Goal: Information Seeking & Learning: Learn about a topic

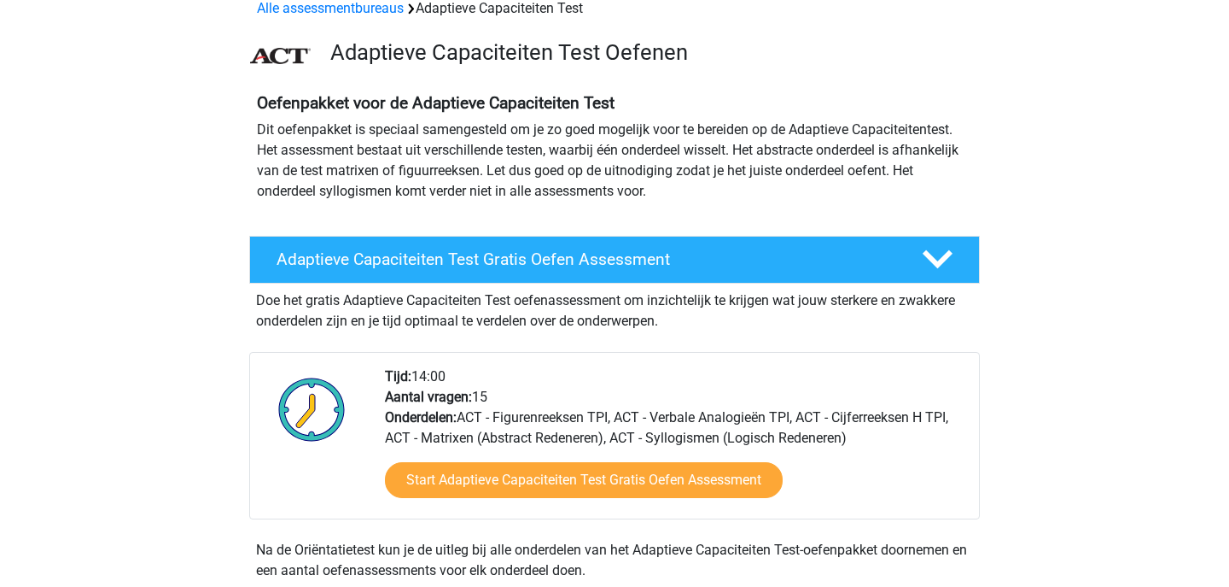
scroll to position [108, 0]
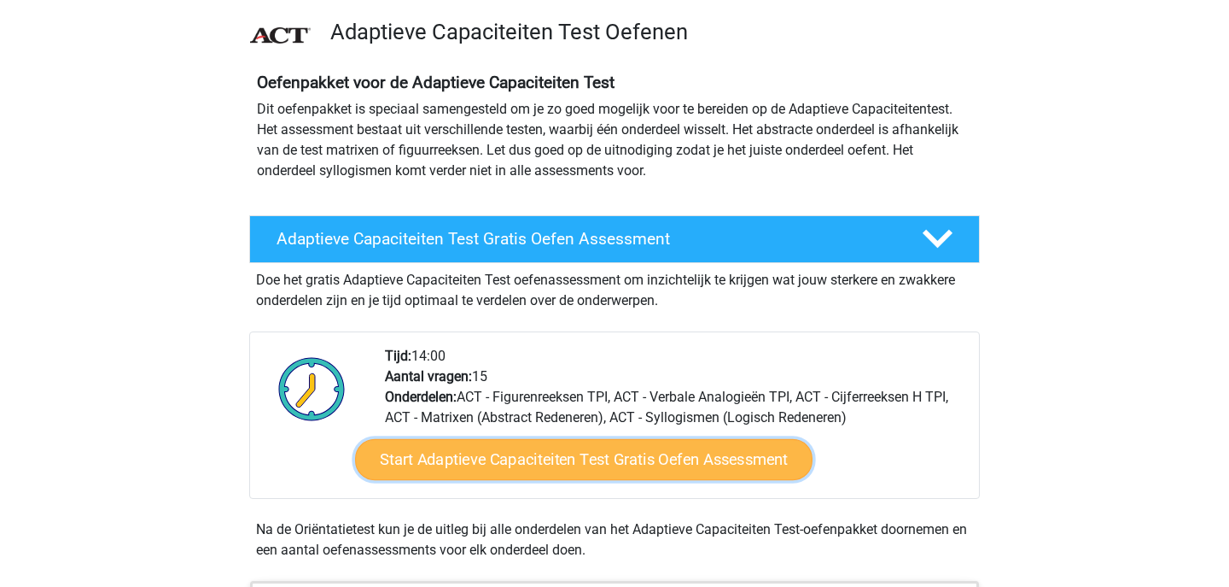
click at [654, 454] on link "Start Adaptieve Capaciteiten Test Gratis Oefen Assessment" at bounding box center [584, 459] width 458 height 41
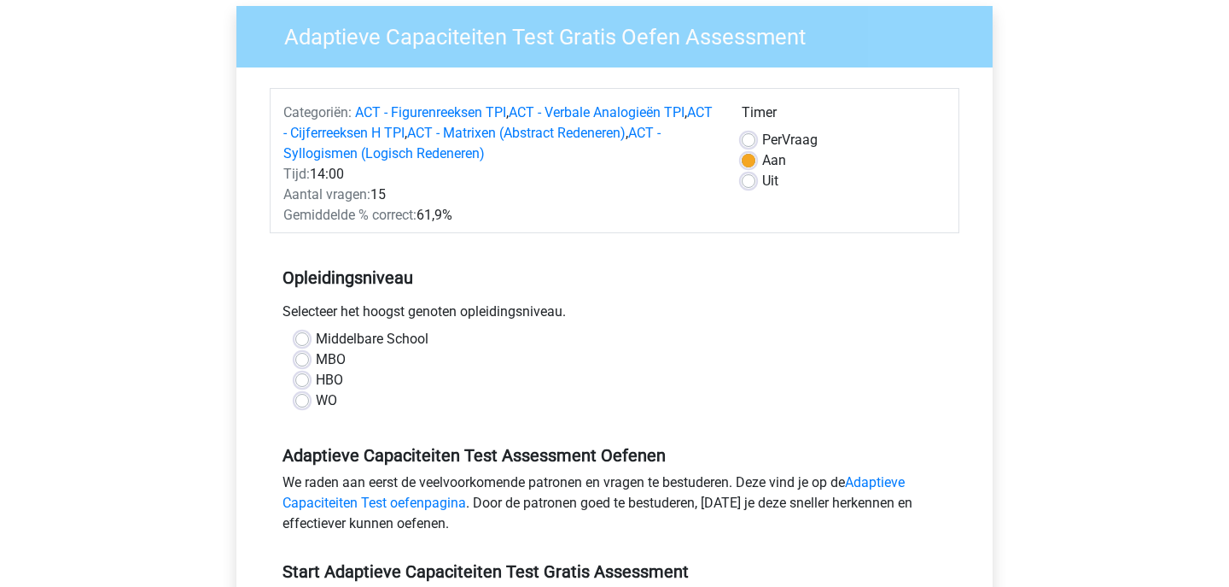
scroll to position [139, 0]
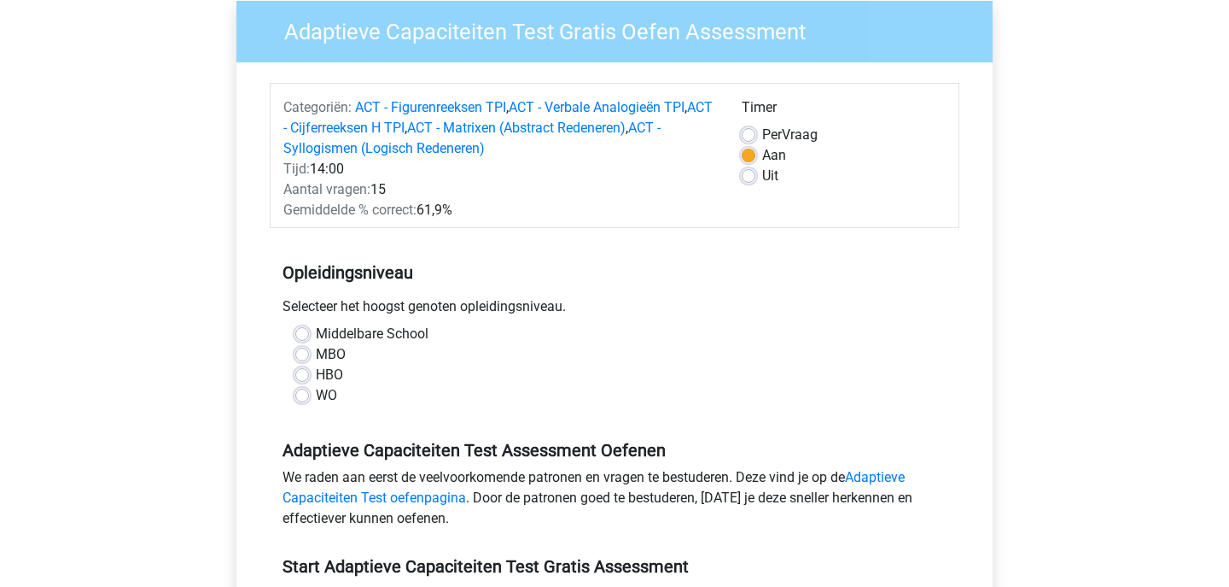
click at [316, 373] on label "HBO" at bounding box center [329, 375] width 27 height 20
click at [303, 373] on input "HBO" at bounding box center [302, 373] width 14 height 17
radio input "true"
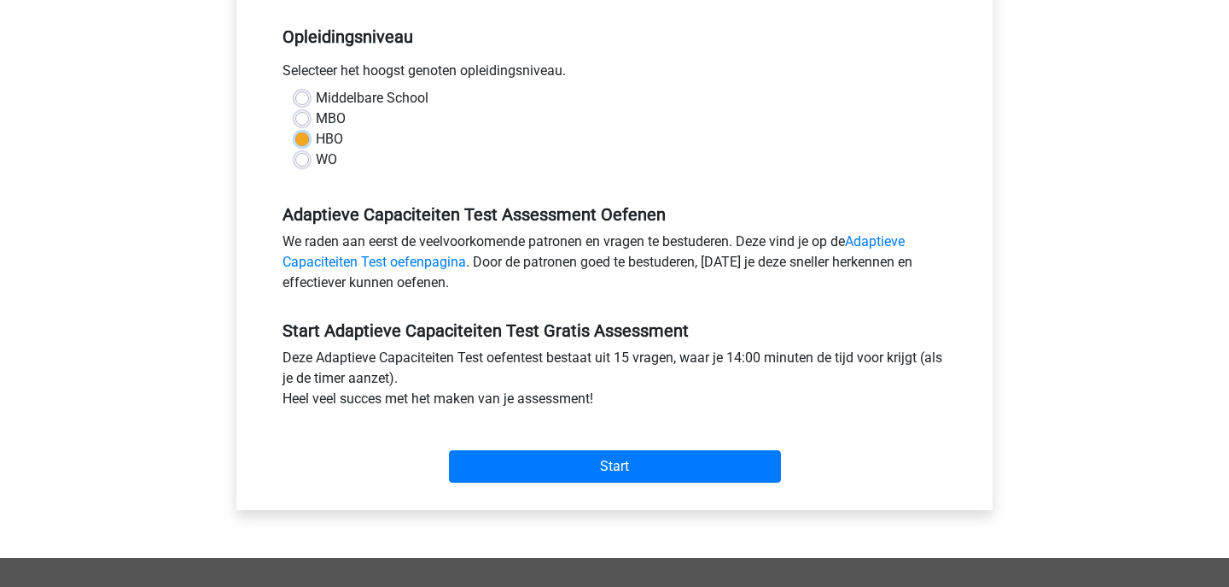
scroll to position [379, 0]
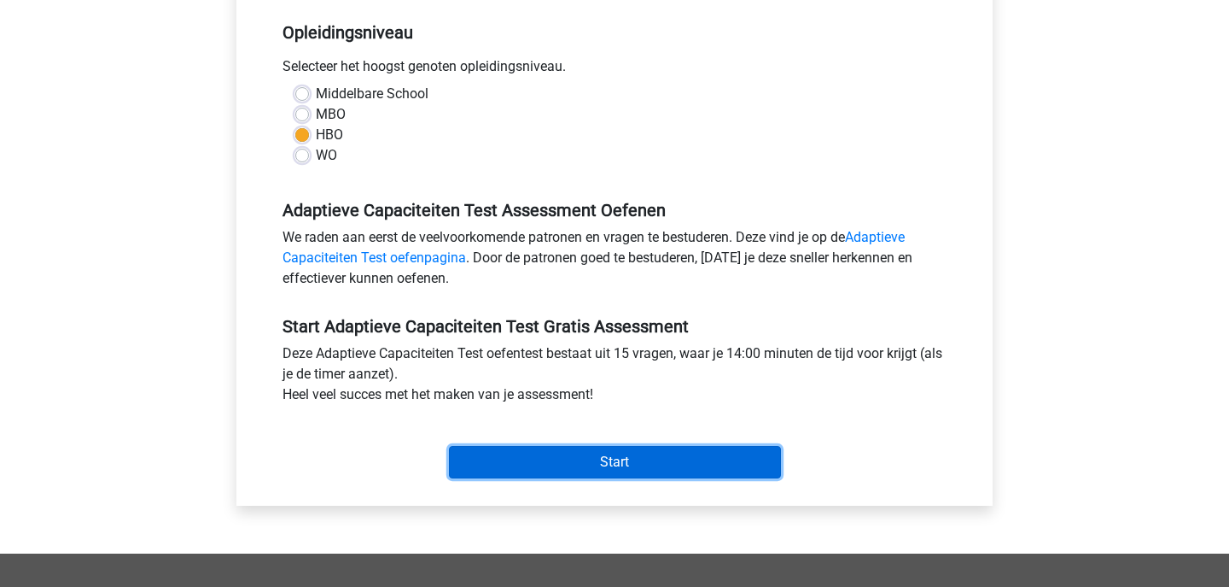
click at [488, 455] on input "Start" at bounding box center [615, 462] width 332 height 32
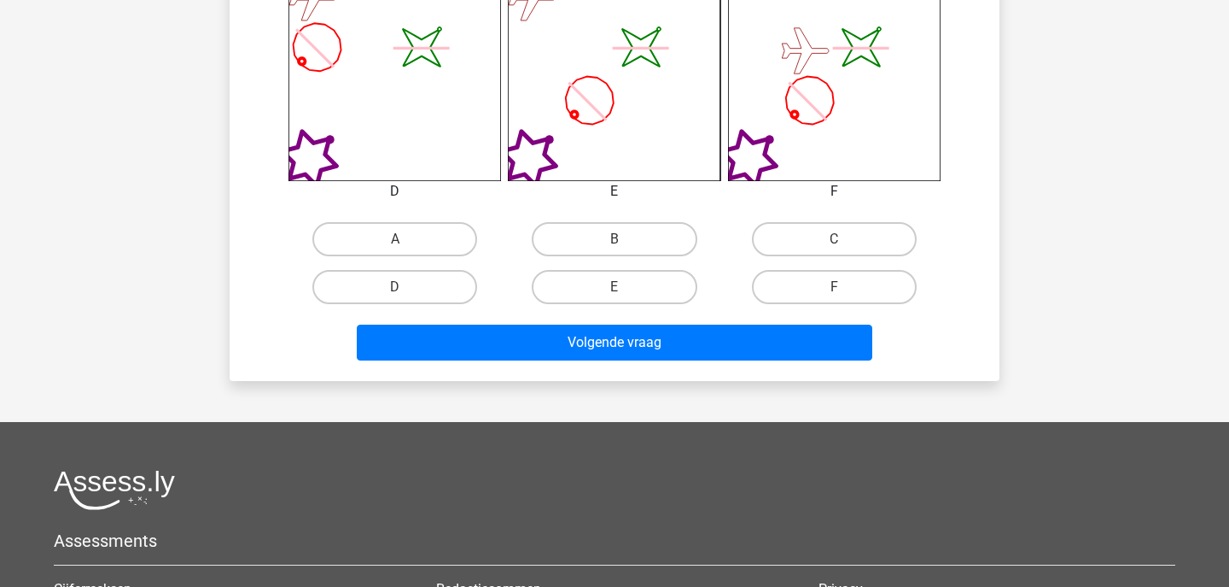
scroll to position [750, 0]
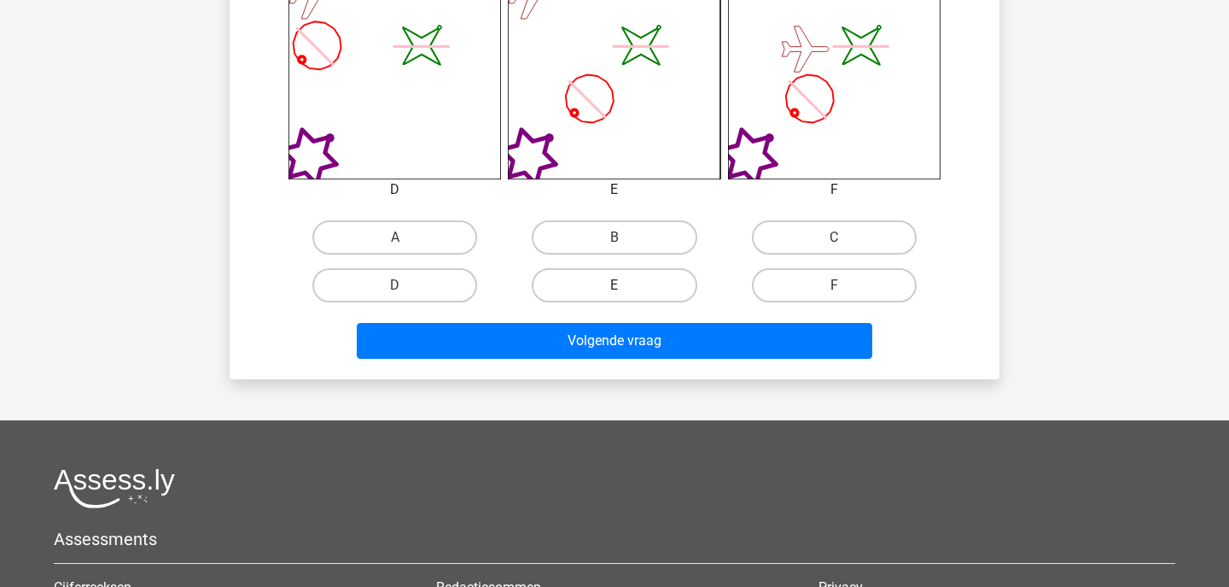
click at [589, 290] on label "E" at bounding box center [614, 285] width 165 height 34
click at [615, 290] on input "E" at bounding box center [620, 290] width 11 height 11
radio input "true"
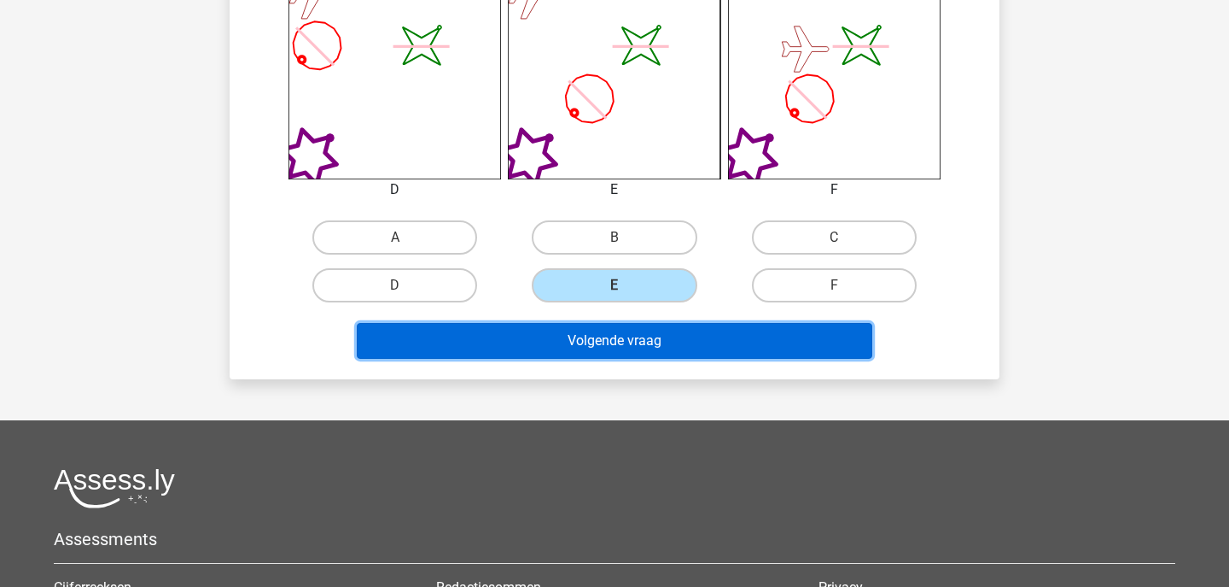
click at [587, 350] on button "Volgende vraag" at bounding box center [615, 341] width 517 height 36
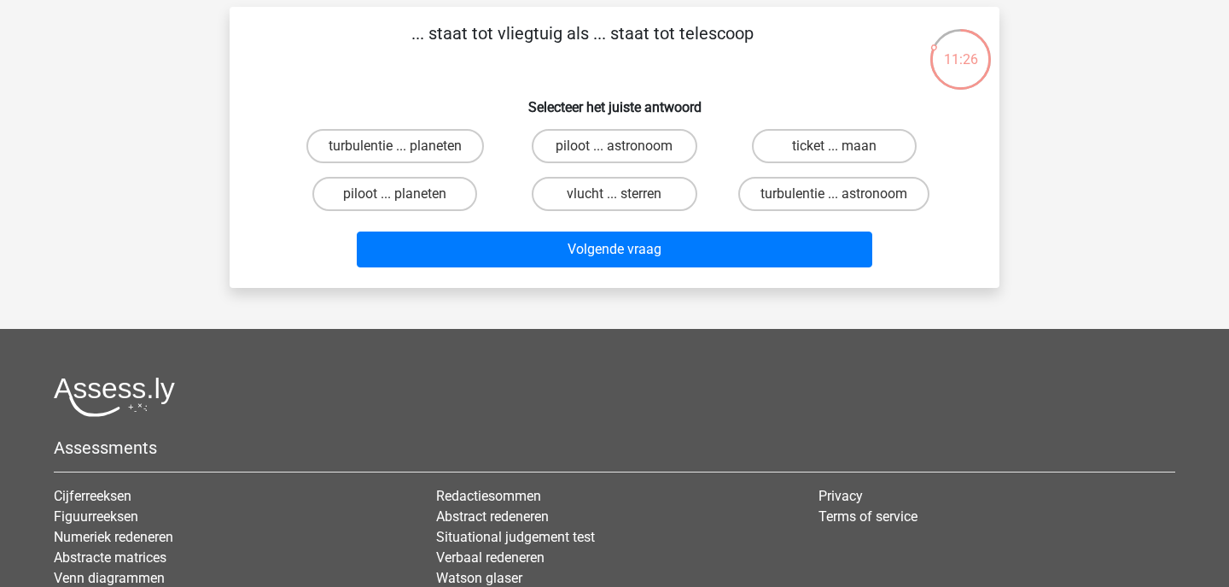
scroll to position [71, 0]
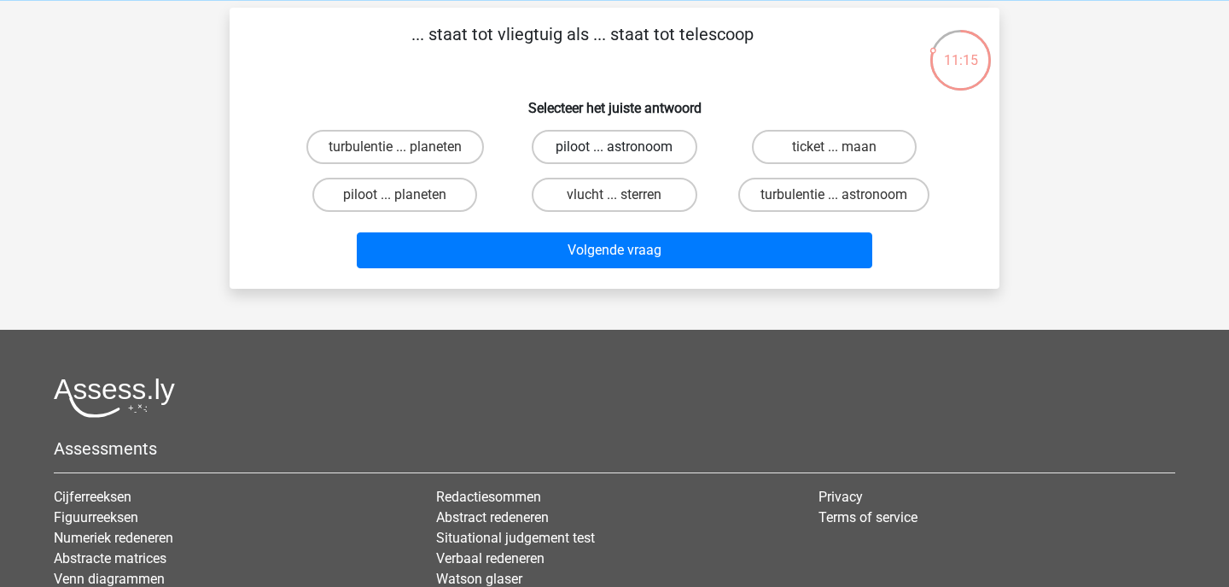
click at [607, 147] on label "piloot ... astronoom" at bounding box center [614, 147] width 165 height 34
click at [615, 147] on input "piloot ... astronoom" at bounding box center [620, 152] width 11 height 11
radio input "true"
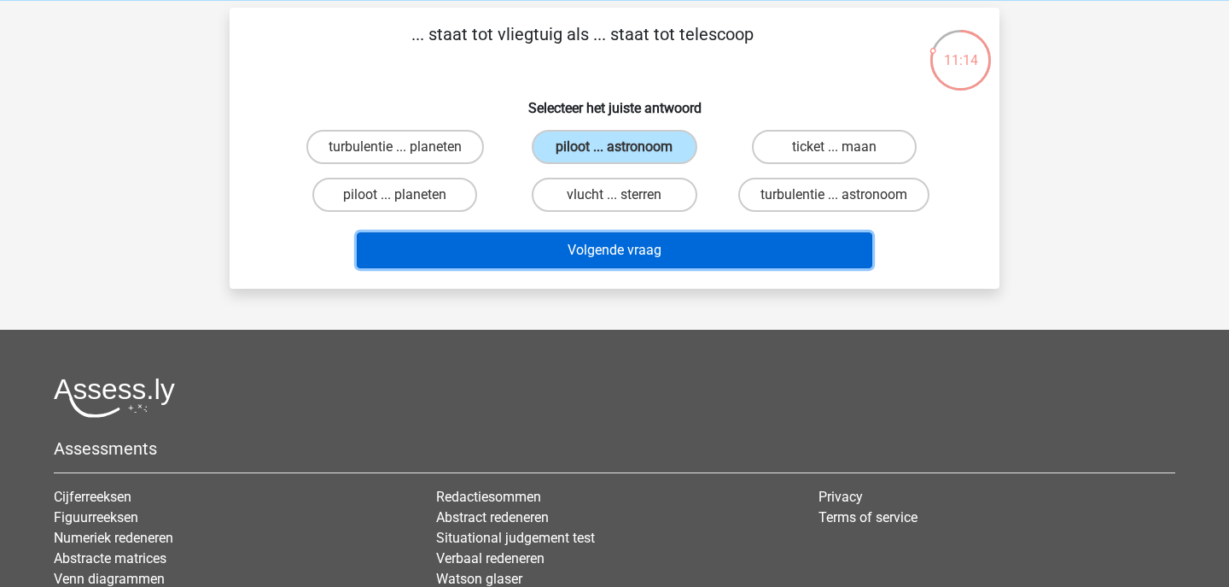
click at [603, 238] on button "Volgende vraag" at bounding box center [615, 250] width 517 height 36
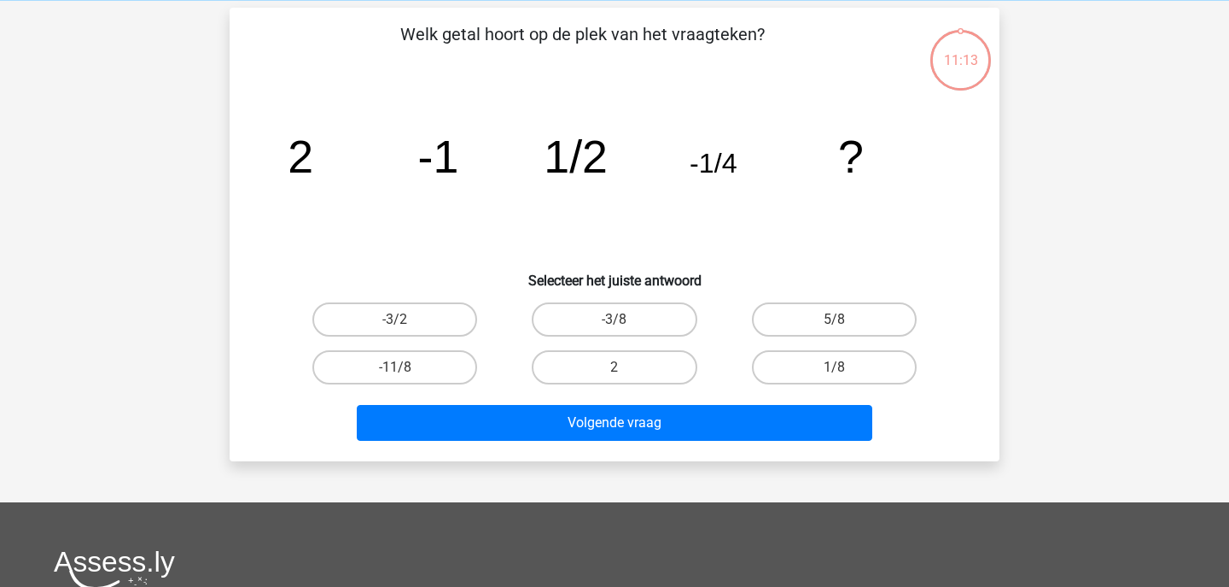
scroll to position [79, 0]
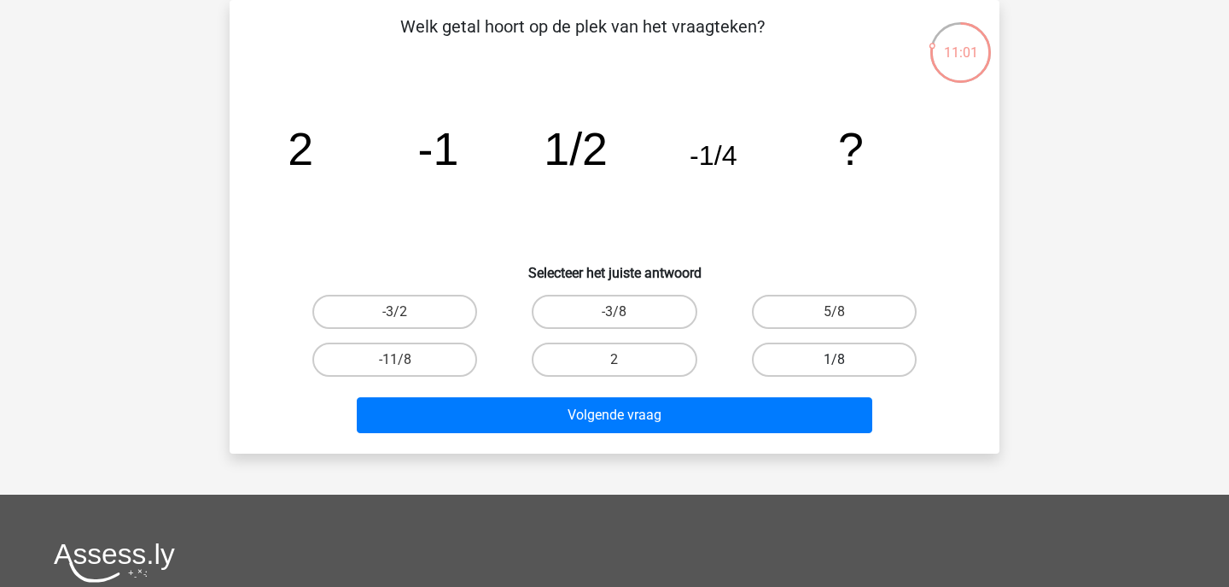
click at [805, 356] on label "1/8" at bounding box center [834, 359] width 165 height 34
click at [834, 359] on input "1/8" at bounding box center [839, 364] width 11 height 11
radio input "true"
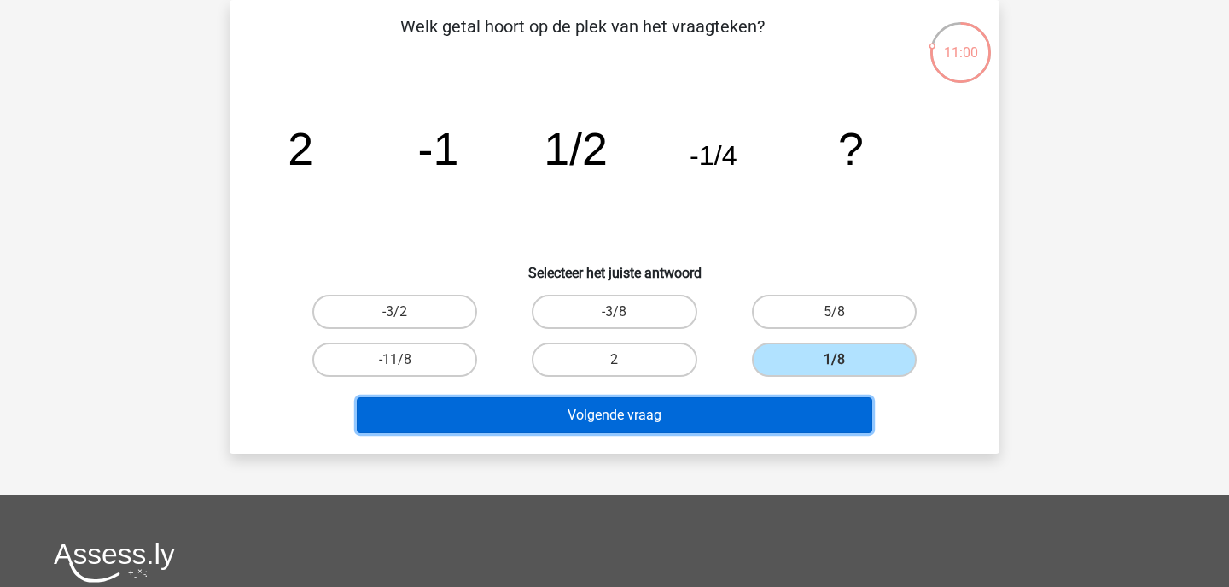
click at [675, 420] on button "Volgende vraag" at bounding box center [615, 415] width 517 height 36
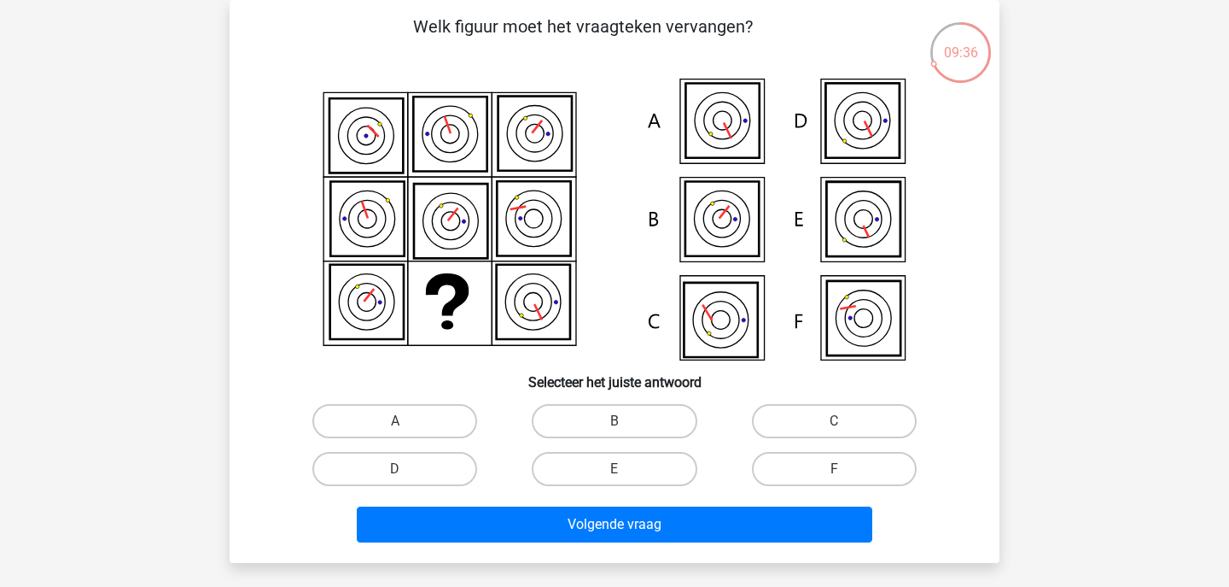
click at [727, 231] on icon at bounding box center [722, 219] width 73 height 74
click at [612, 420] on label "B" at bounding box center [614, 421] width 165 height 34
click at [615, 421] on input "B" at bounding box center [620, 426] width 11 height 11
radio input "true"
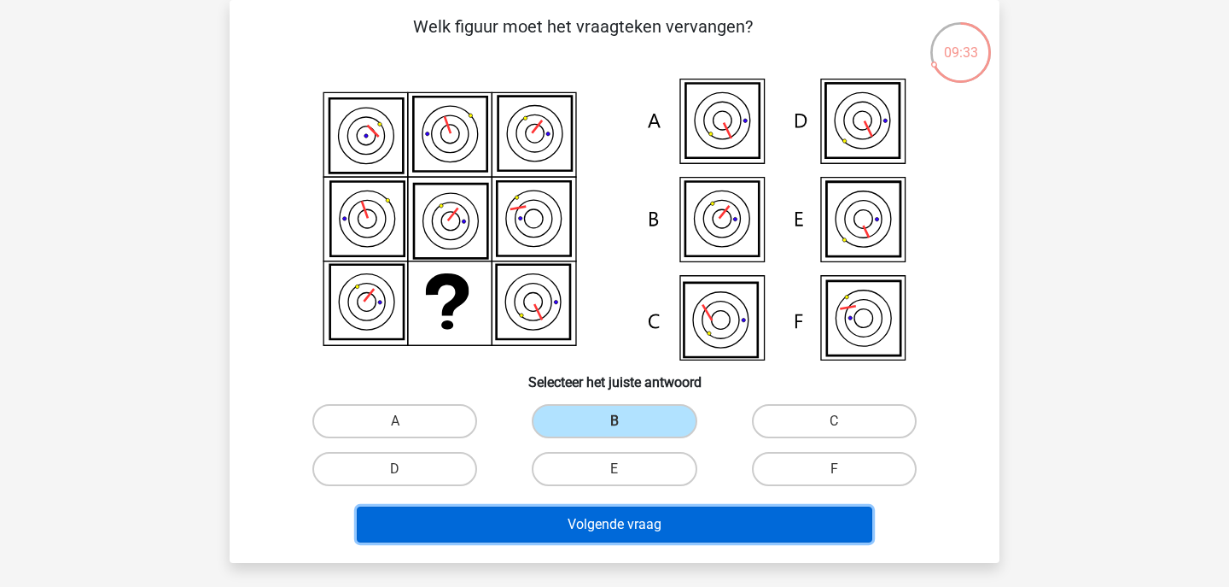
click at [587, 528] on button "Volgende vraag" at bounding box center [615, 524] width 517 height 36
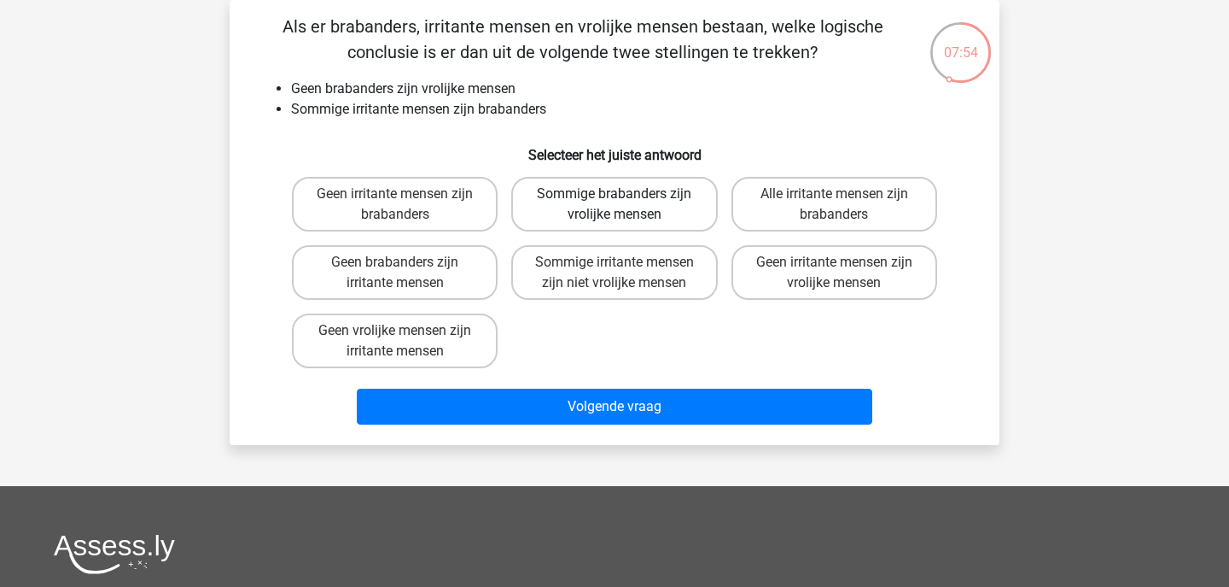
click at [577, 214] on label "Sommige brabanders zijn vrolijke mensen" at bounding box center [614, 204] width 206 height 55
click at [615, 205] on input "Sommige brabanders zijn vrolijke mensen" at bounding box center [620, 199] width 11 height 11
radio input "true"
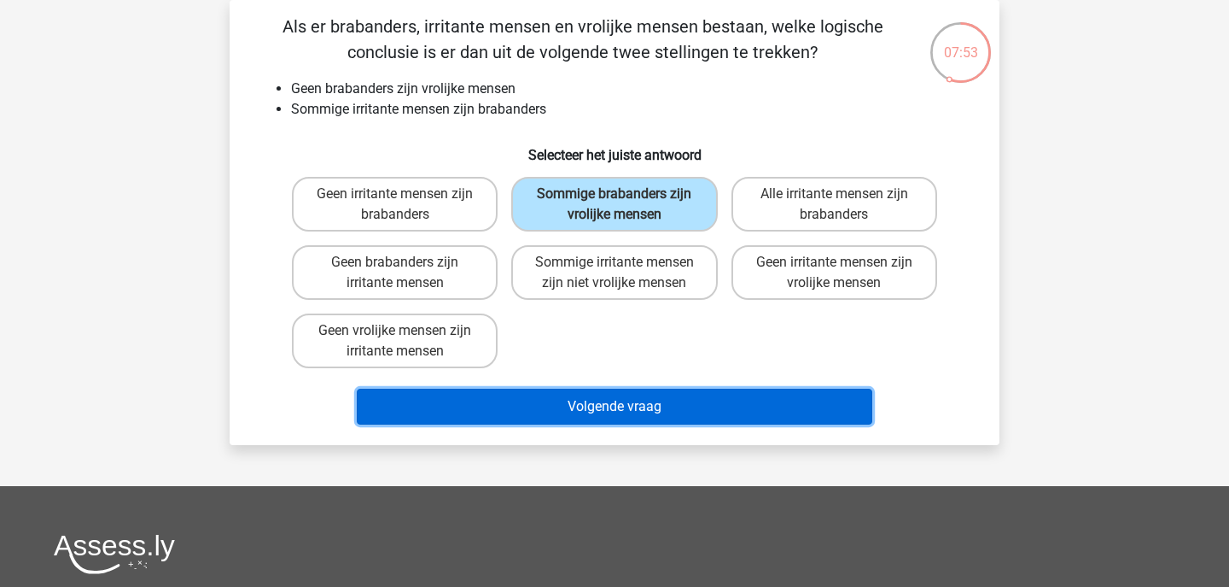
click at [579, 400] on button "Volgende vraag" at bounding box center [615, 406] width 517 height 36
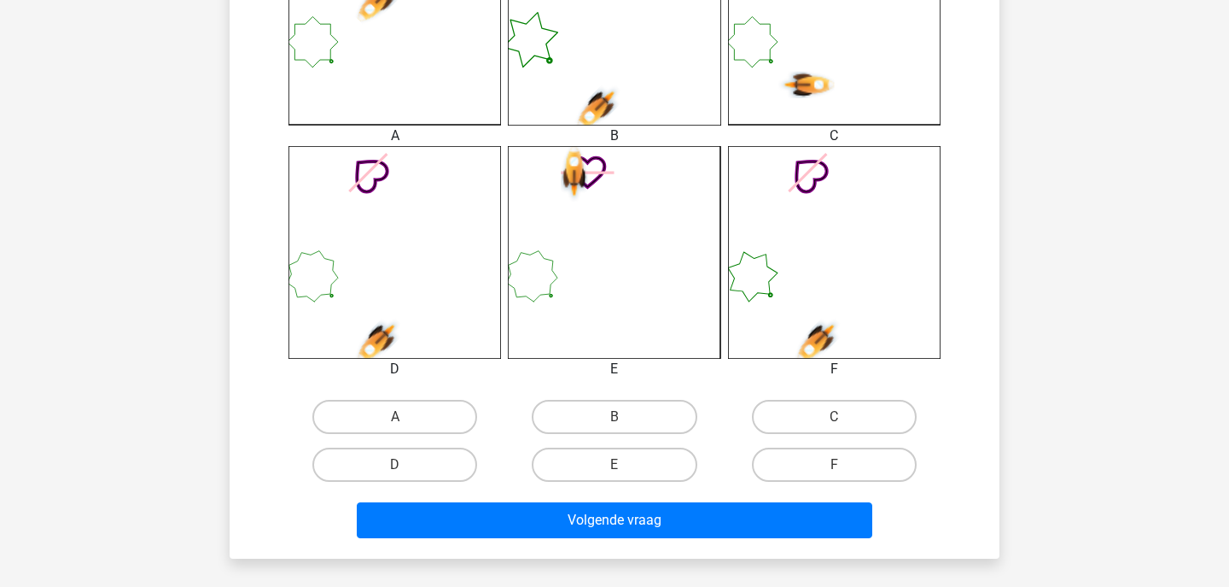
scroll to position [575, 0]
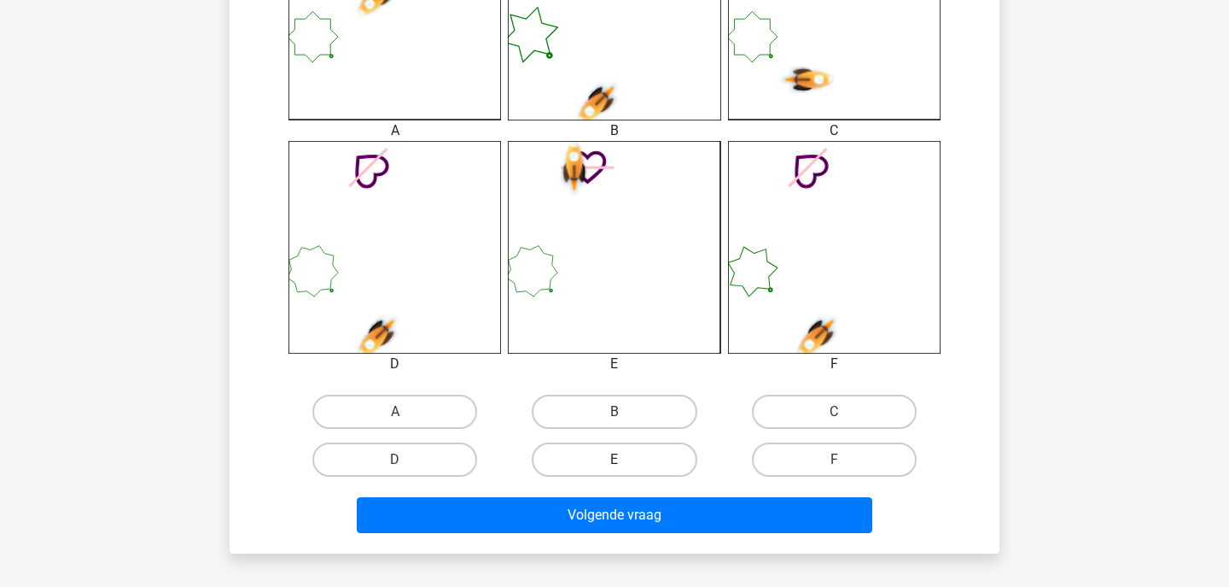
click at [614, 453] on label "E" at bounding box center [614, 459] width 165 height 34
click at [615, 459] on input "E" at bounding box center [620, 464] width 11 height 11
radio input "true"
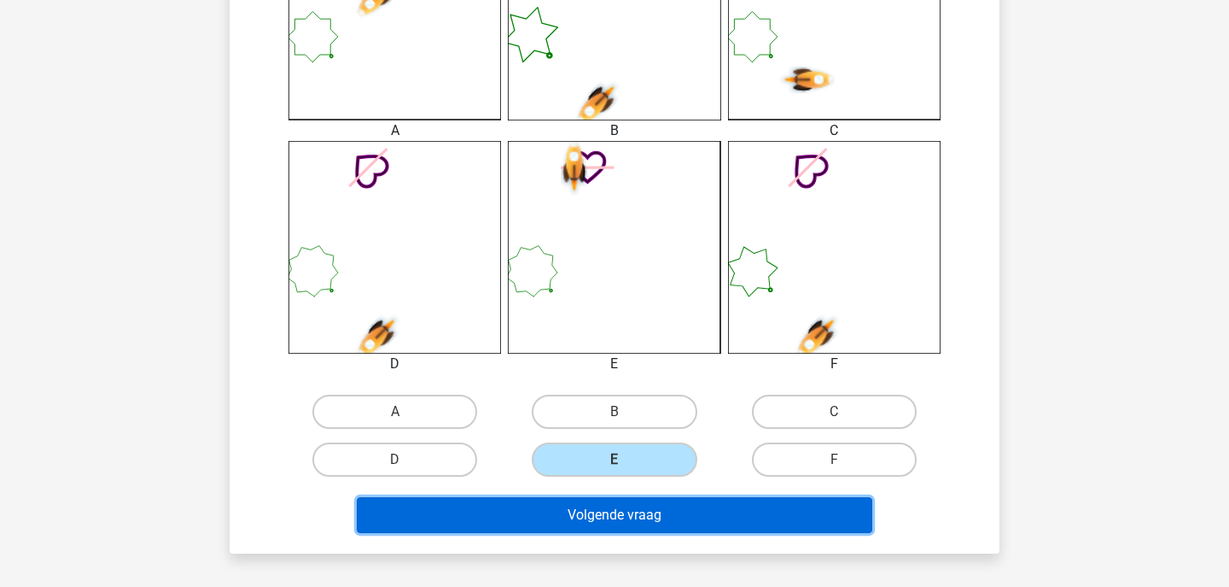
click at [604, 508] on button "Volgende vraag" at bounding box center [615, 515] width 517 height 36
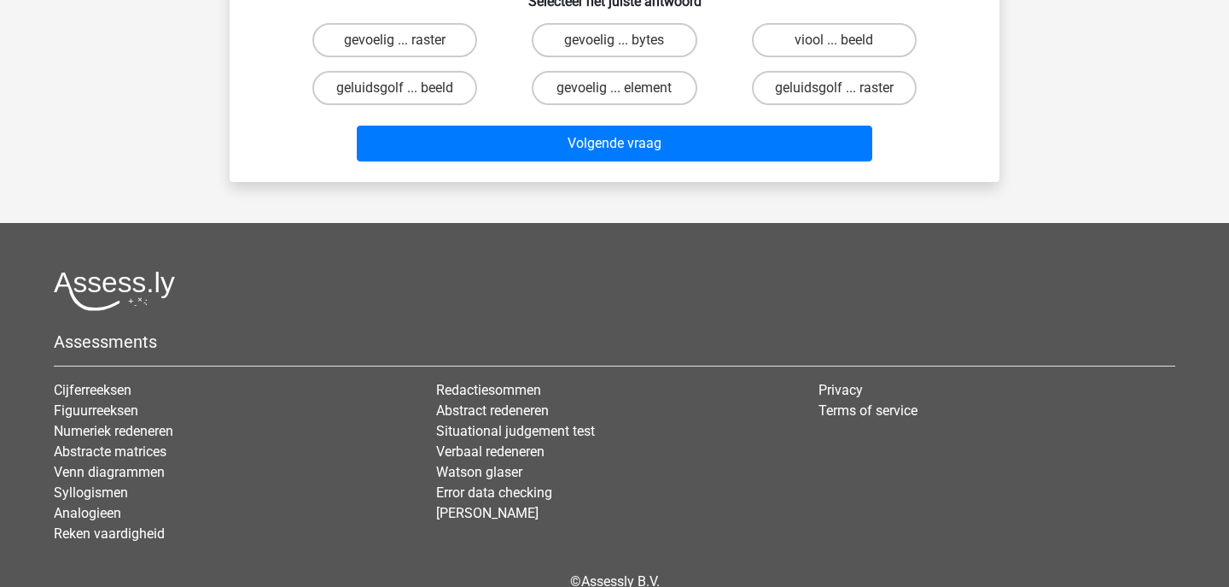
scroll to position [79, 0]
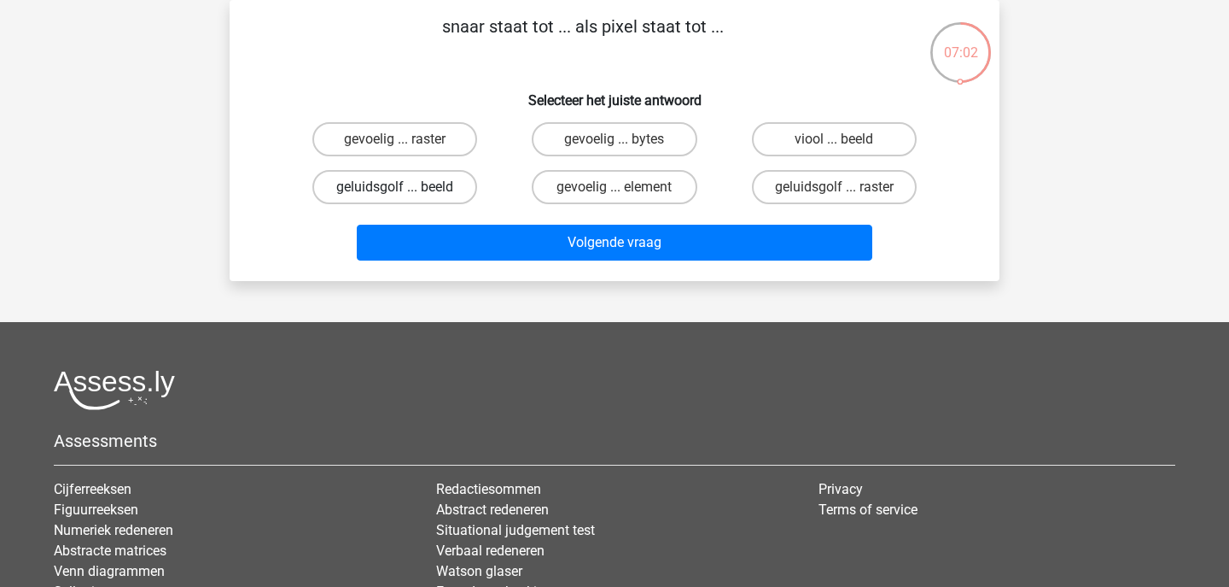
click at [431, 189] on label "geluidsgolf ... beeld" at bounding box center [394, 187] width 165 height 34
click at [406, 189] on input "geluidsgolf ... beeld" at bounding box center [400, 192] width 11 height 11
radio input "true"
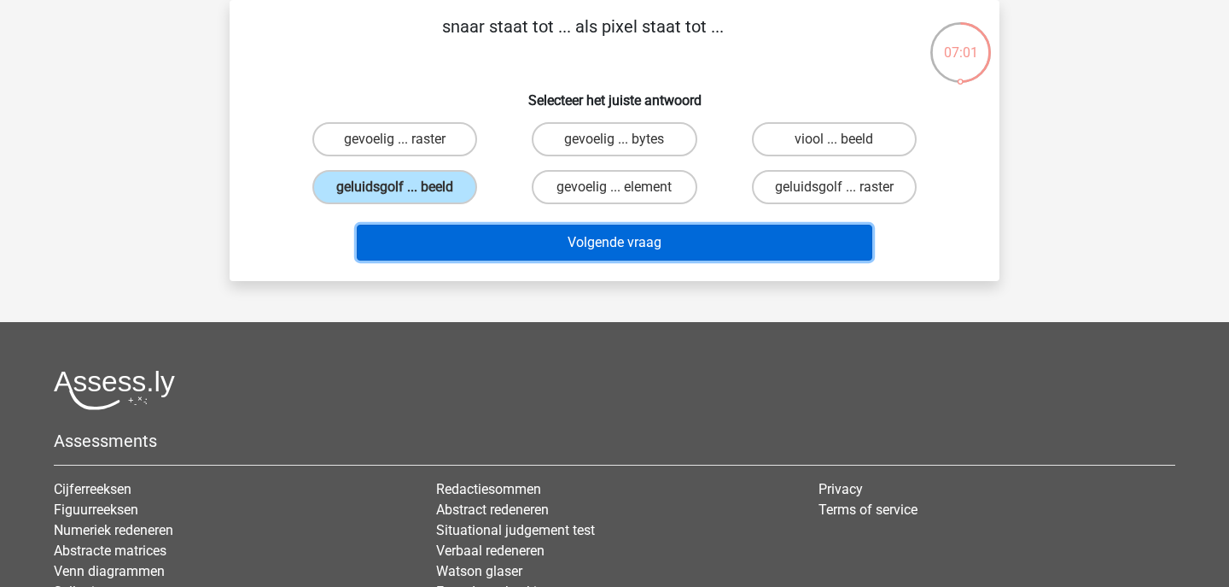
click at [492, 249] on button "Volgende vraag" at bounding box center [615, 243] width 517 height 36
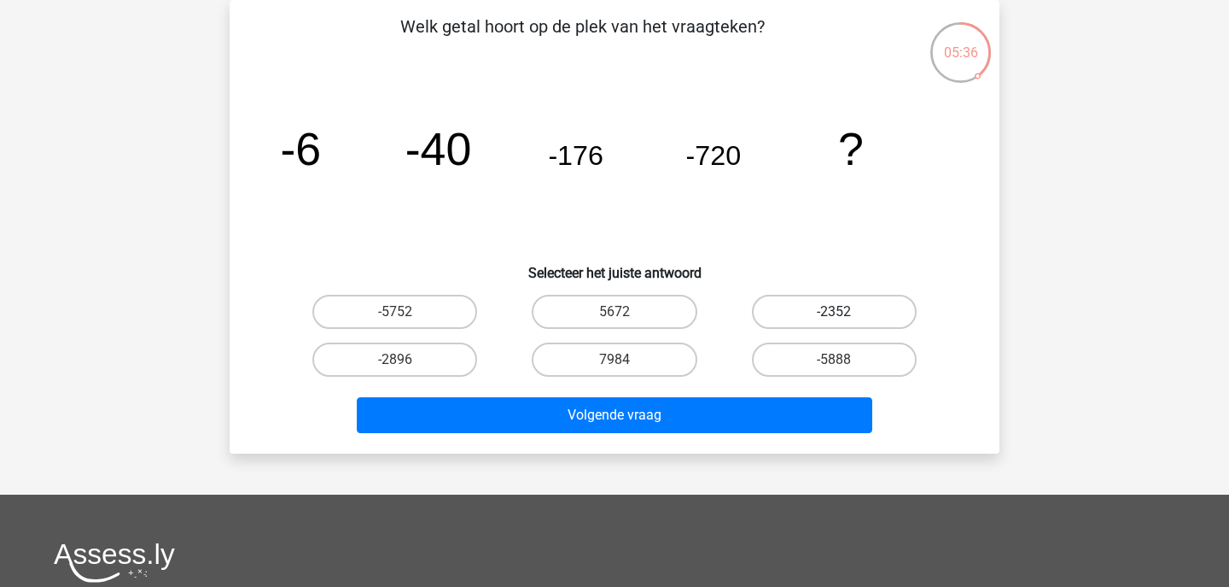
click at [785, 306] on label "-2352" at bounding box center [834, 312] width 165 height 34
click at [834, 312] on input "-2352" at bounding box center [839, 317] width 11 height 11
radio input "true"
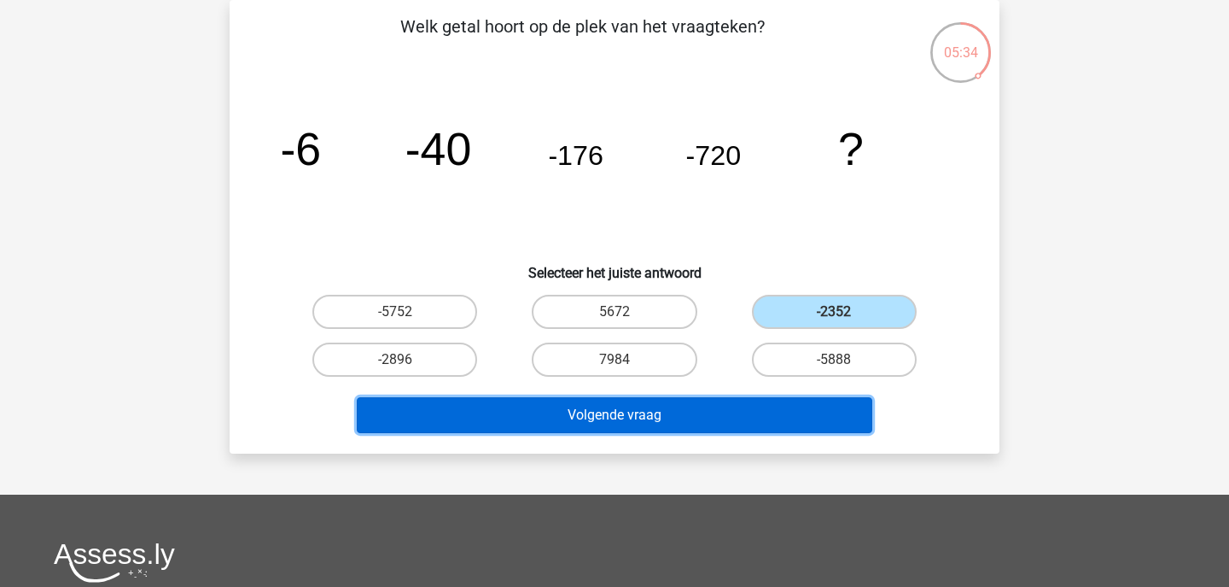
click at [692, 409] on button "Volgende vraag" at bounding box center [615, 415] width 517 height 36
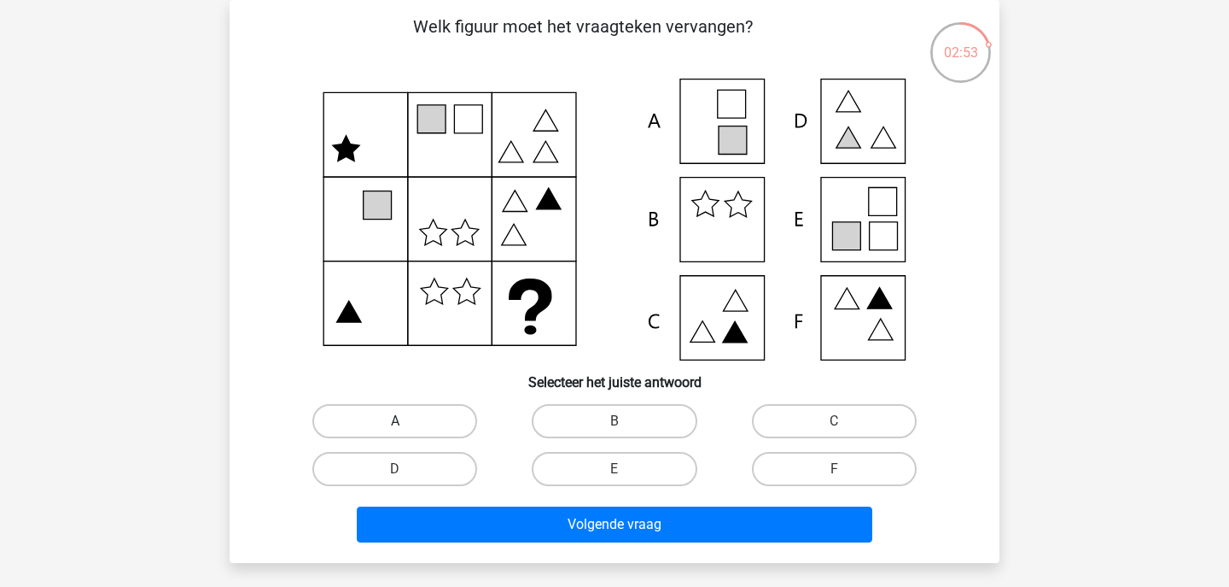
click at [453, 424] on label "A" at bounding box center [394, 421] width 165 height 34
click at [406, 424] on input "A" at bounding box center [400, 426] width 11 height 11
radio input "true"
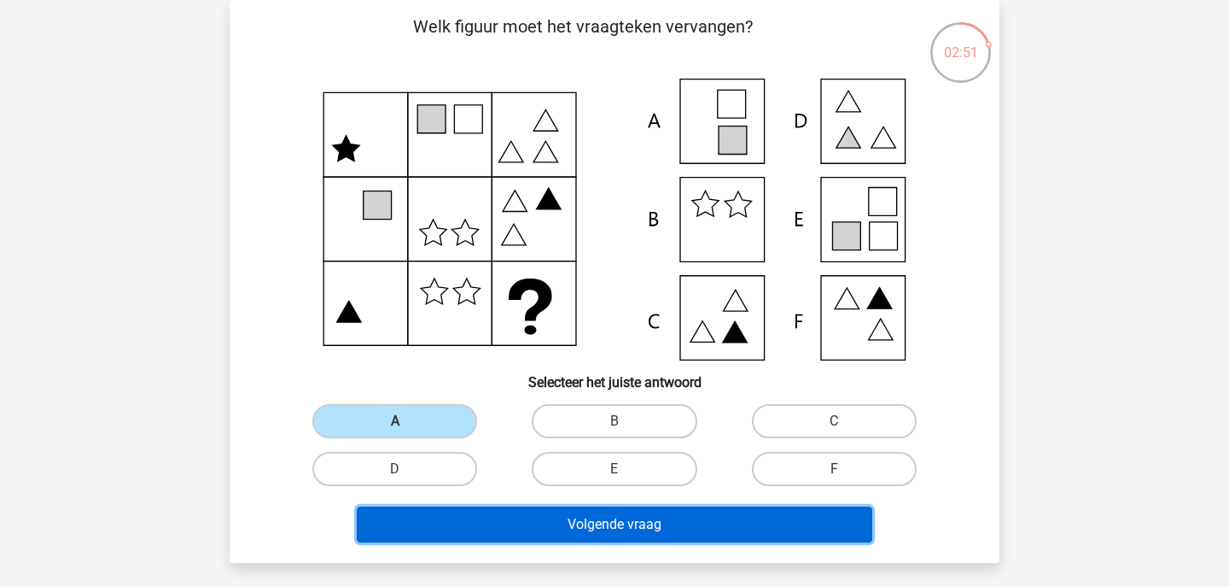
click at [487, 528] on button "Volgende vraag" at bounding box center [615, 524] width 517 height 36
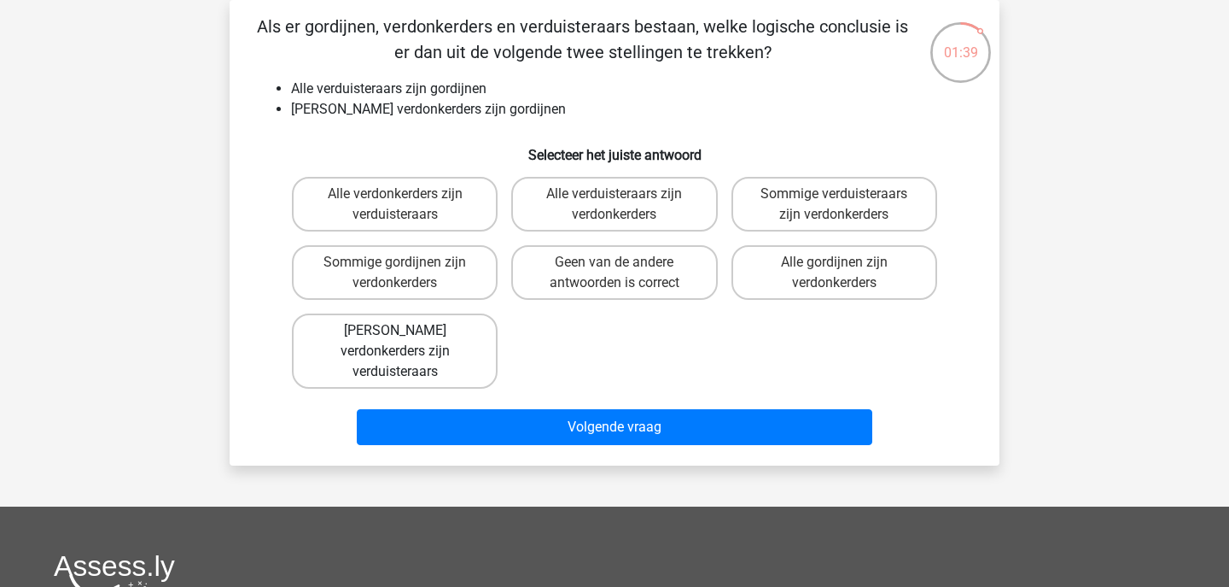
click at [413, 331] on label "Geen verdonkerders zijn verduisteraars" at bounding box center [395, 350] width 206 height 75
click at [406, 331] on input "Geen verdonkerders zijn verduisteraars" at bounding box center [400, 335] width 11 height 11
radio input "true"
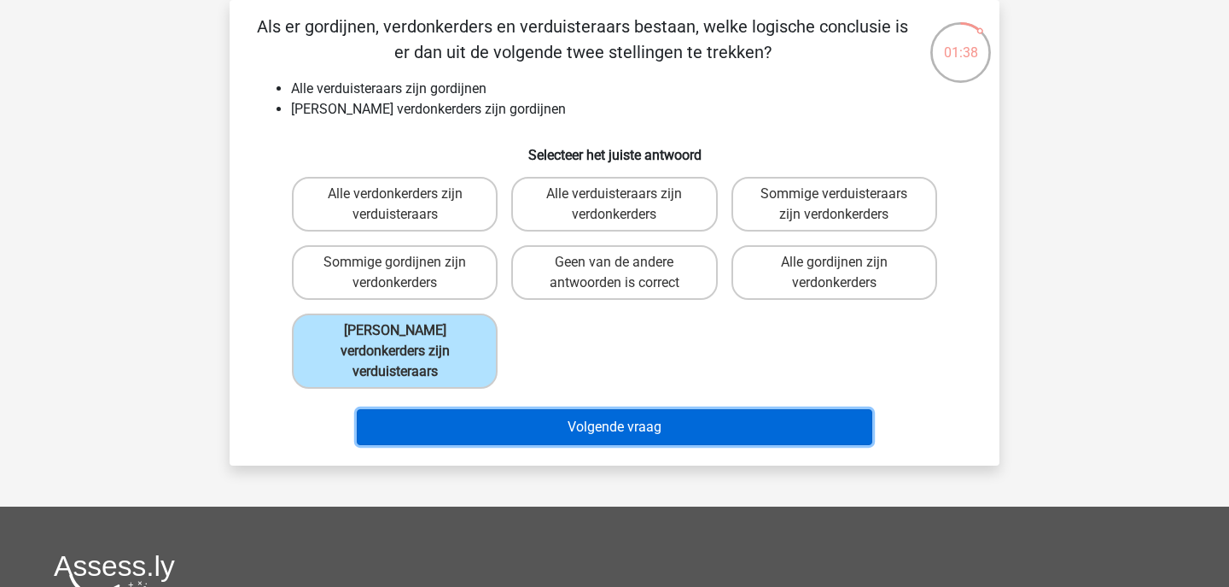
click at [531, 409] on button "Volgende vraag" at bounding box center [615, 427] width 517 height 36
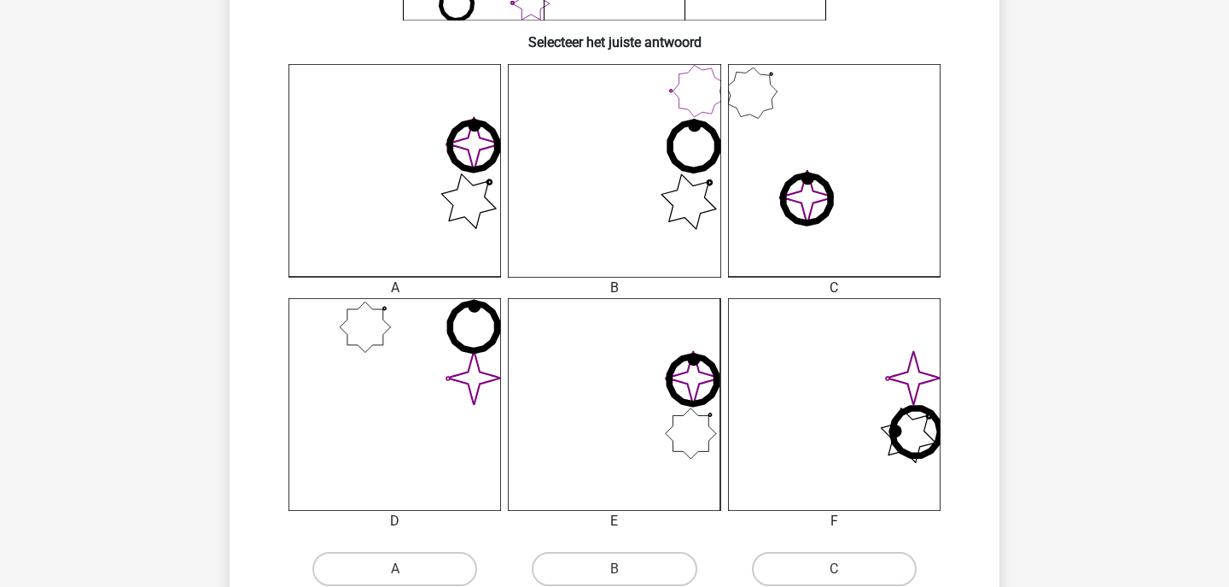
scroll to position [411, 0]
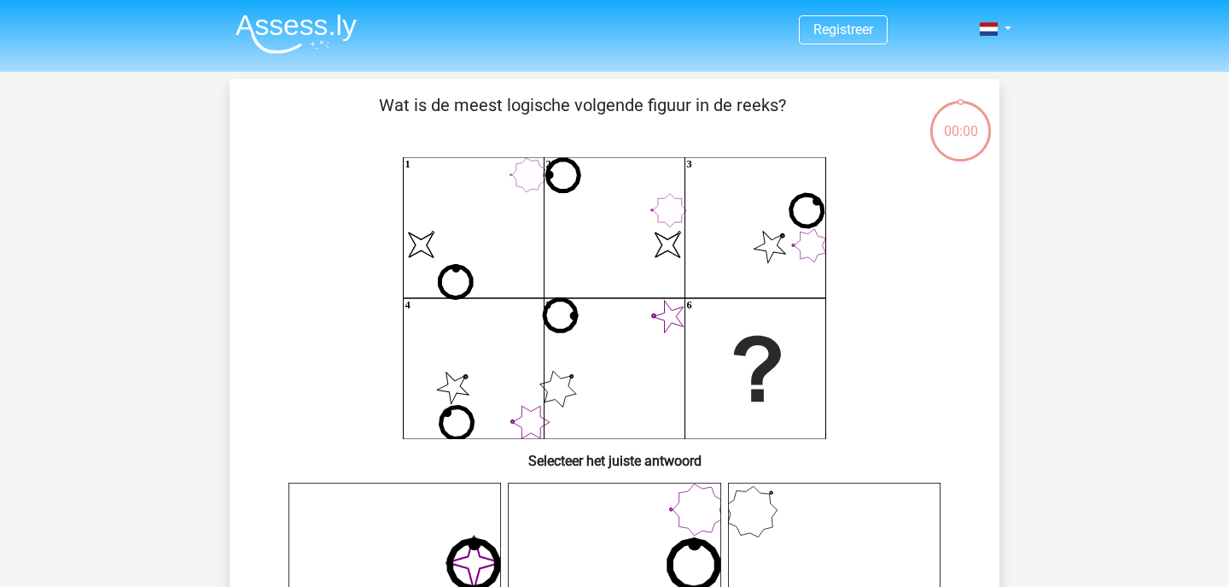
scroll to position [410, 0]
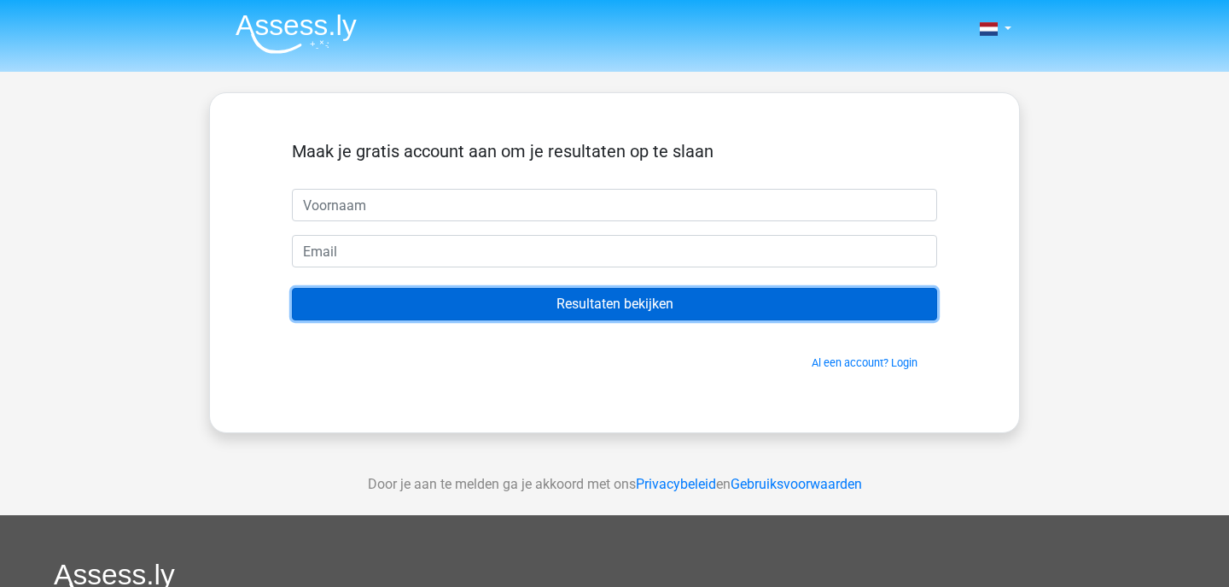
click at [703, 296] on input "Resultaten bekijken" at bounding box center [614, 304] width 645 height 32
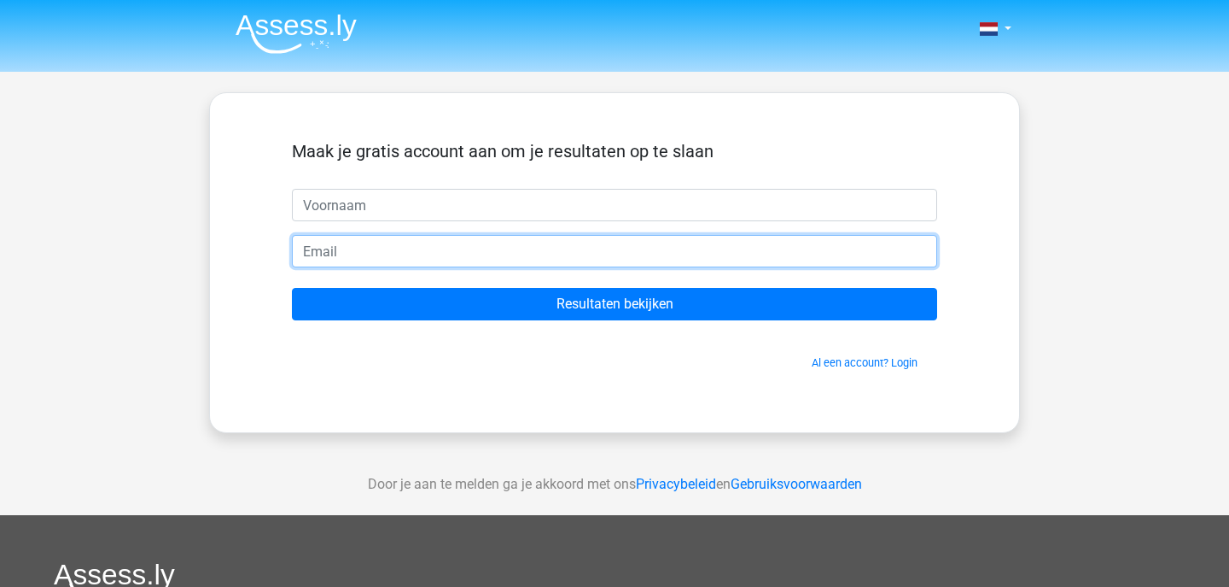
click at [561, 239] on input "email" at bounding box center [614, 251] width 645 height 32
type input "T"
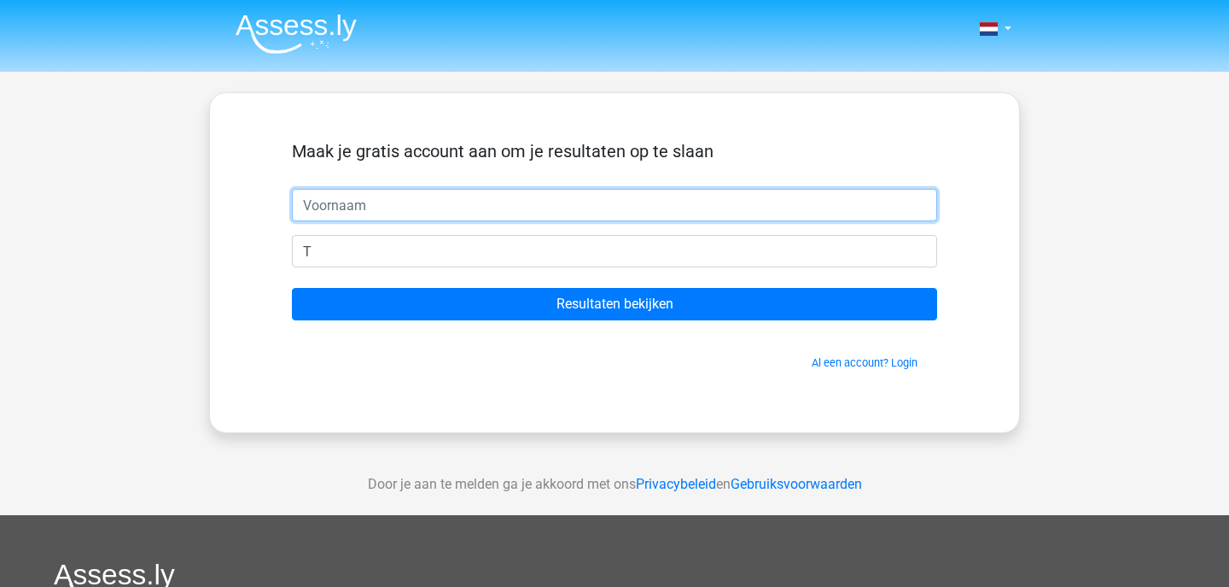
click at [371, 209] on input "text" at bounding box center [614, 205] width 645 height 32
type input "T.S."
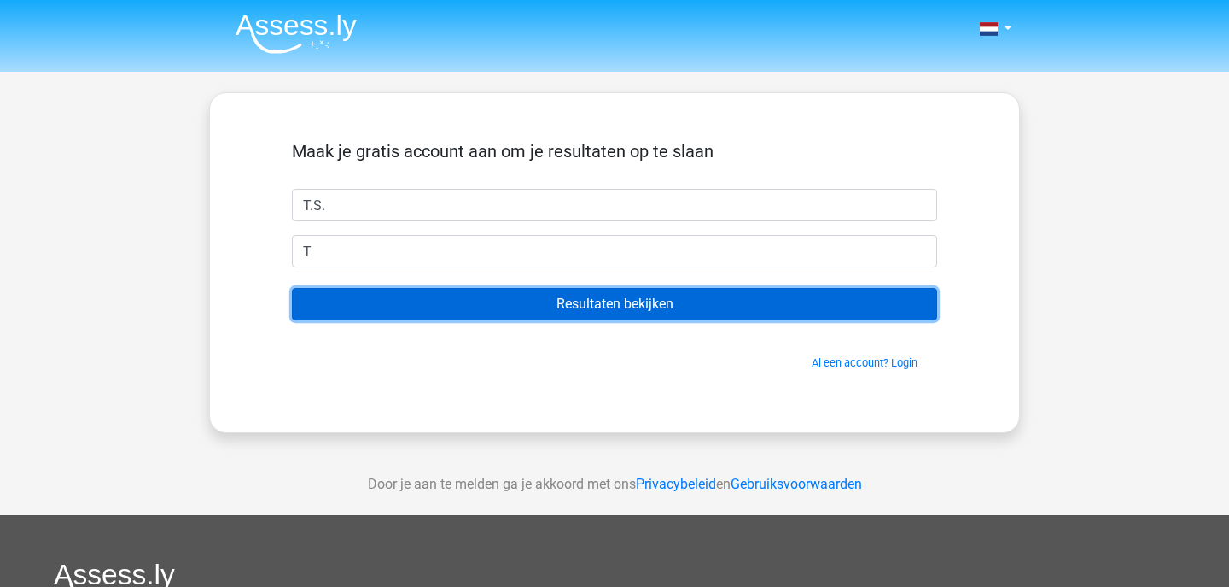
click at [462, 301] on input "Resultaten bekijken" at bounding box center [614, 304] width 645 height 32
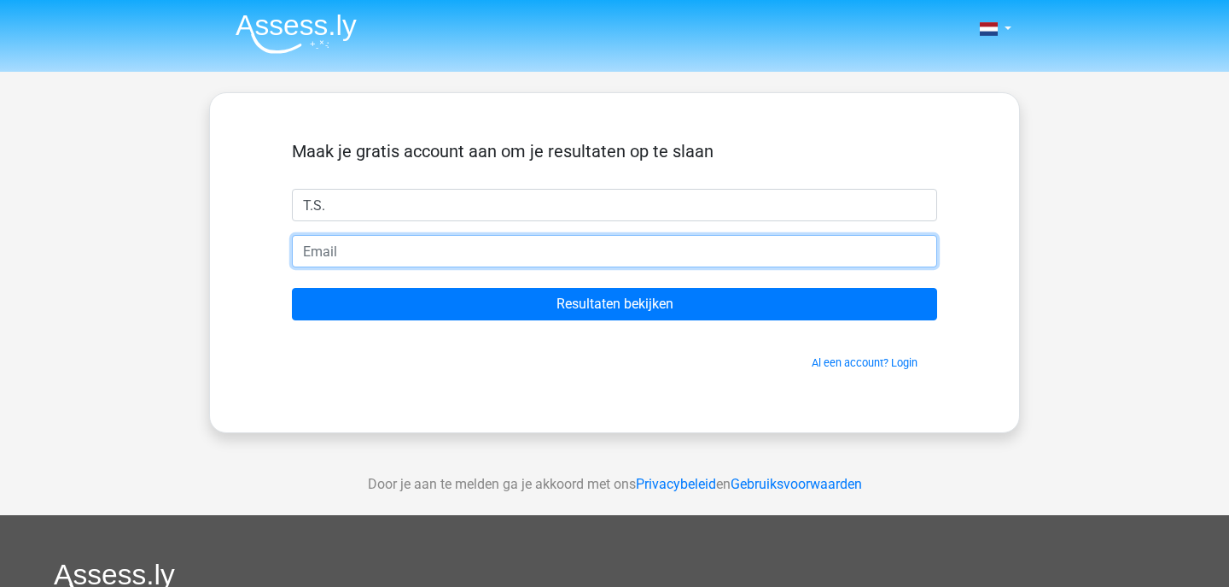
click at [309, 249] on input "email" at bounding box center [614, 251] width 645 height 32
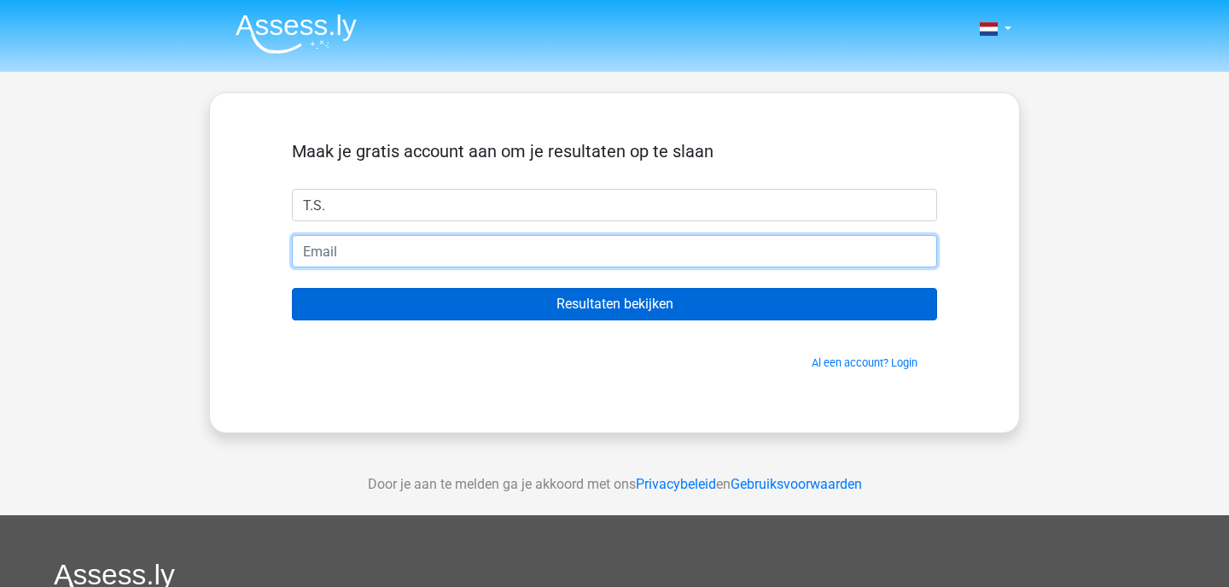
type input "teodegroot1961@gmail.com"
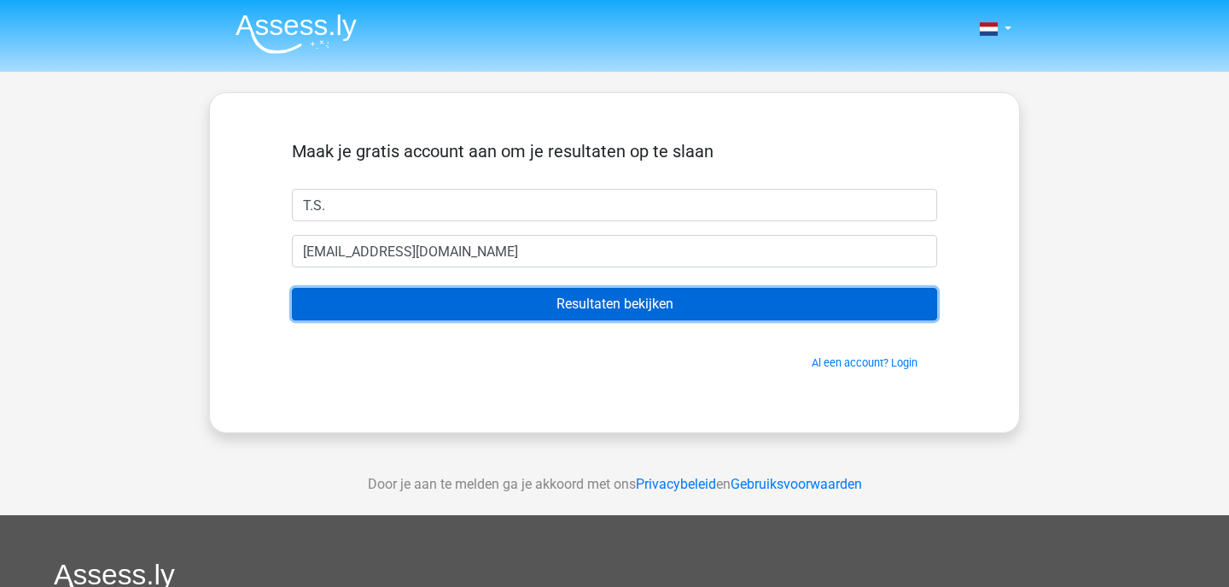
click at [523, 299] on input "Resultaten bekijken" at bounding box center [614, 304] width 645 height 32
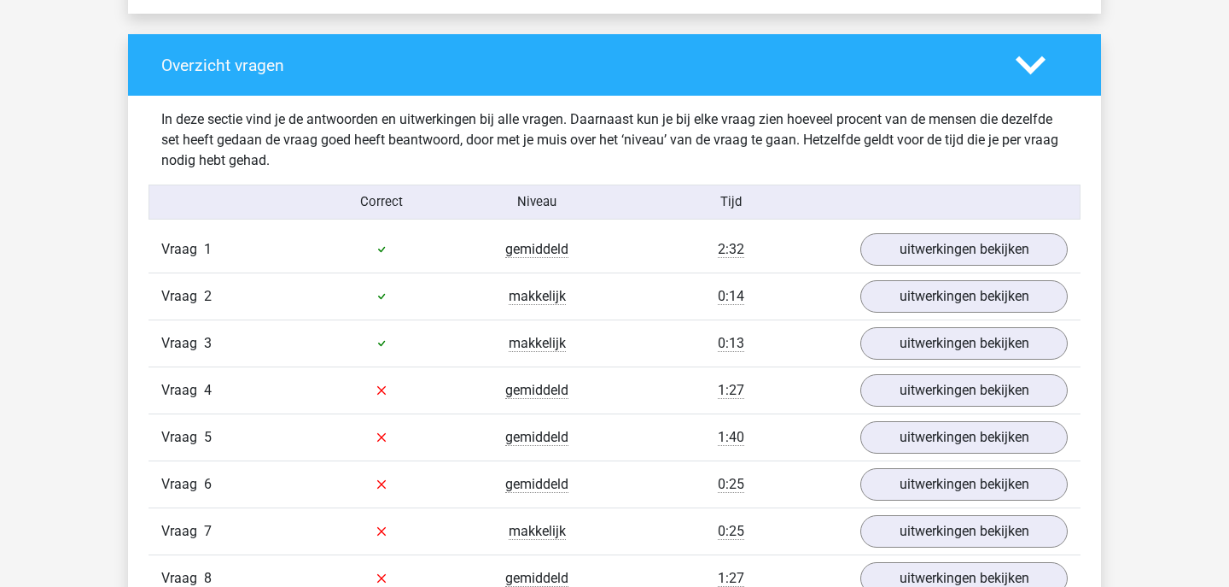
scroll to position [1796, 0]
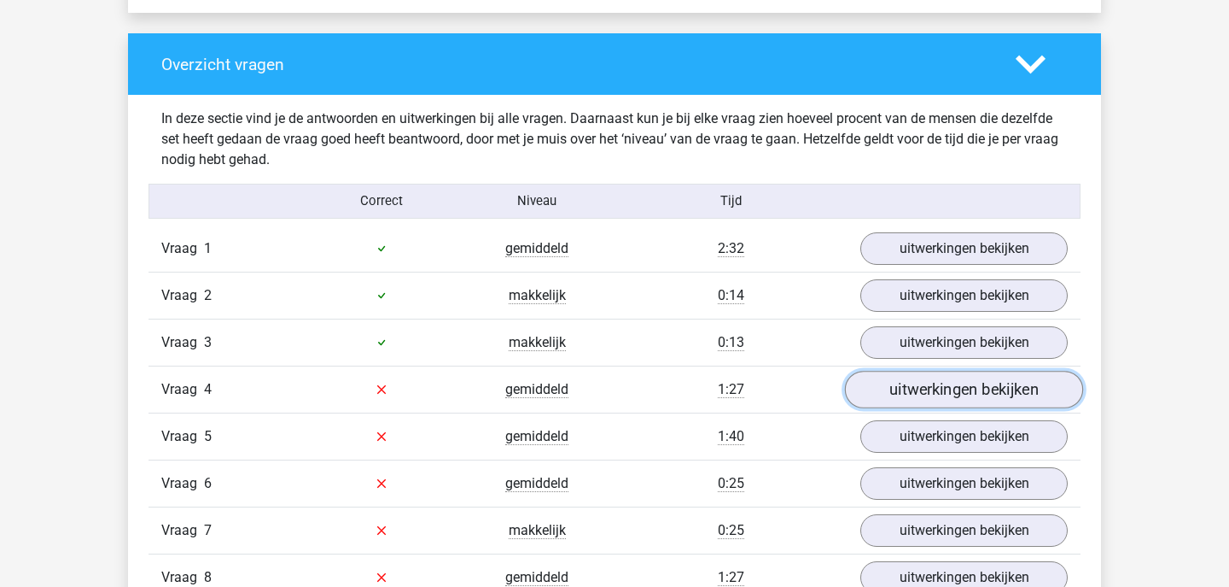
click at [914, 383] on link "uitwerkingen bekijken" at bounding box center [964, 390] width 238 height 38
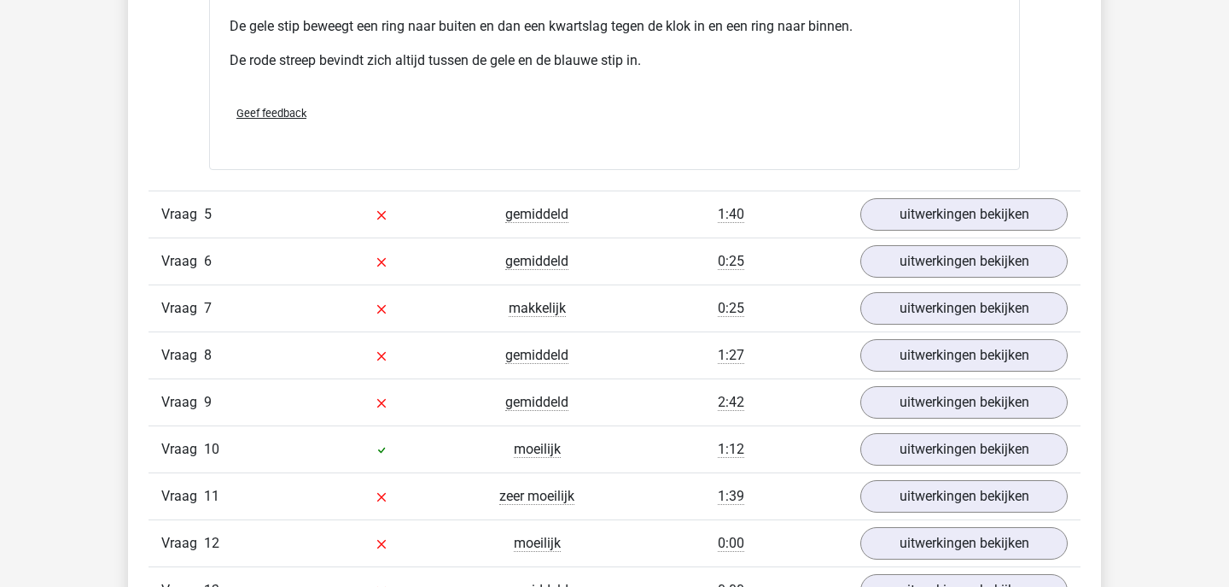
scroll to position [2755, 0]
click at [926, 204] on link "uitwerkingen bekijken" at bounding box center [964, 214] width 238 height 38
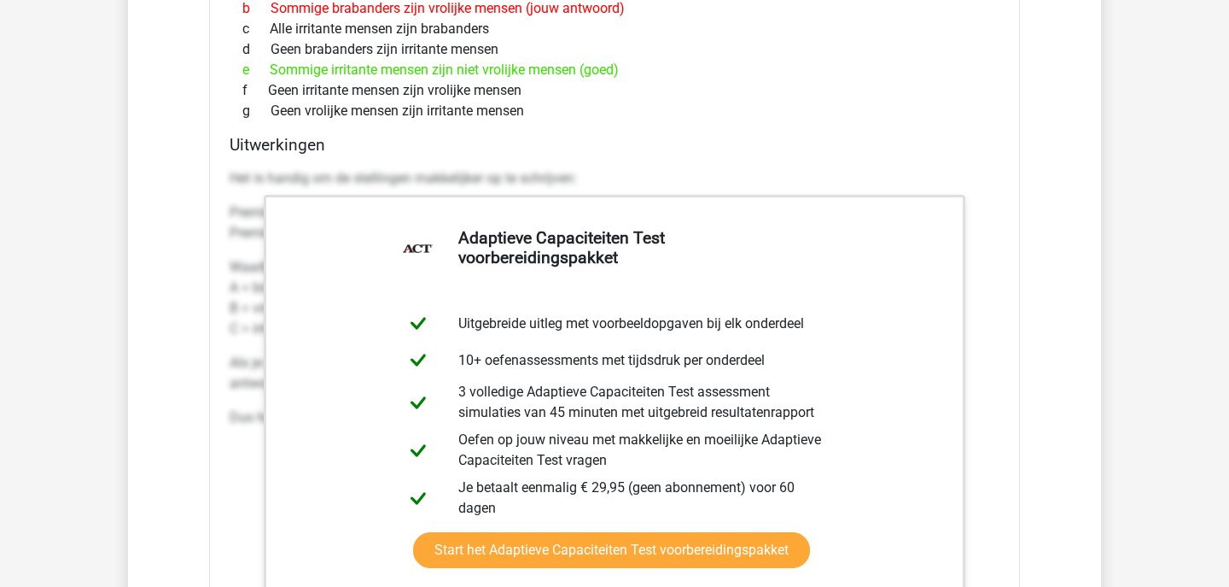
scroll to position [3168, 0]
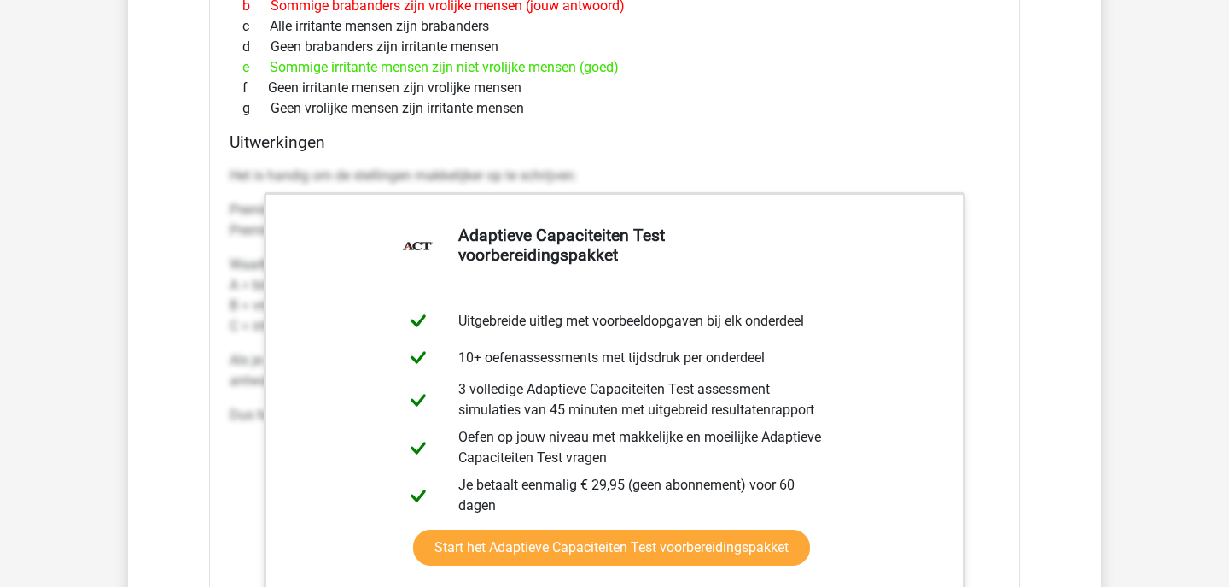
click at [891, 167] on p "Het is handig om de stellingen makkelijker op te schrijven:" at bounding box center [615, 176] width 770 height 20
click at [813, 142] on h4 "Uitwerkingen" at bounding box center [615, 142] width 770 height 20
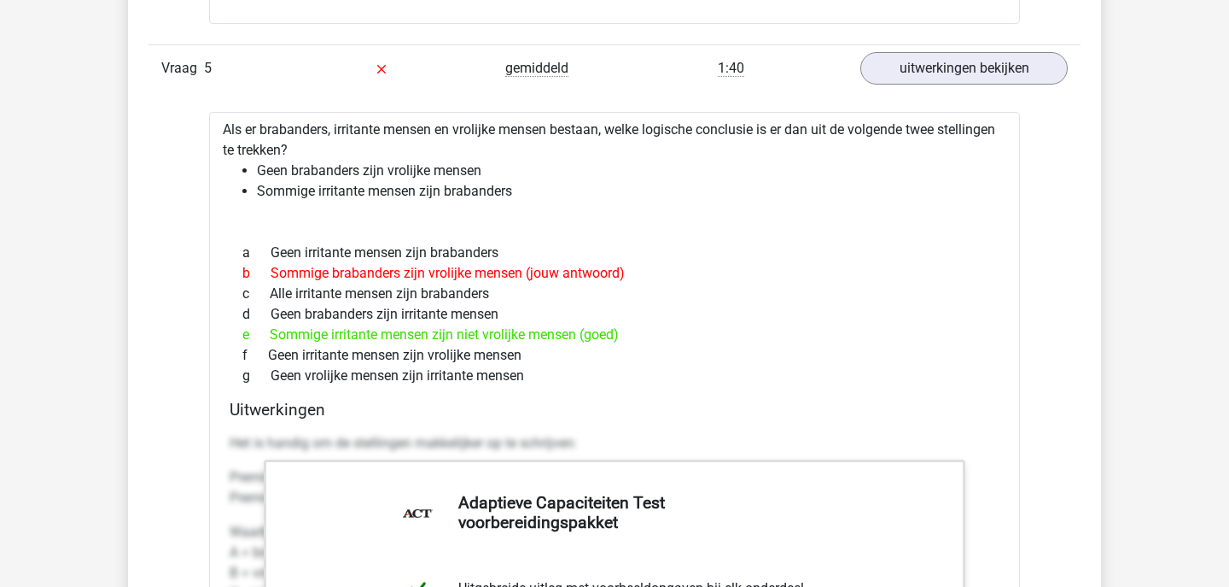
scroll to position [2905, 0]
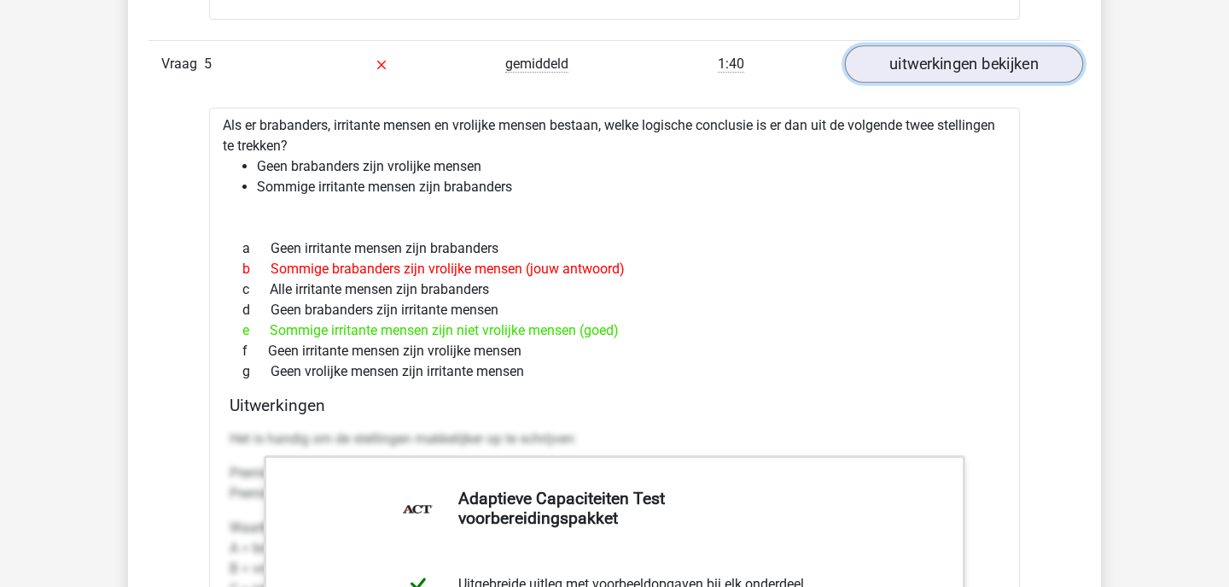
click at [931, 62] on link "uitwerkingen bekijken" at bounding box center [964, 64] width 238 height 38
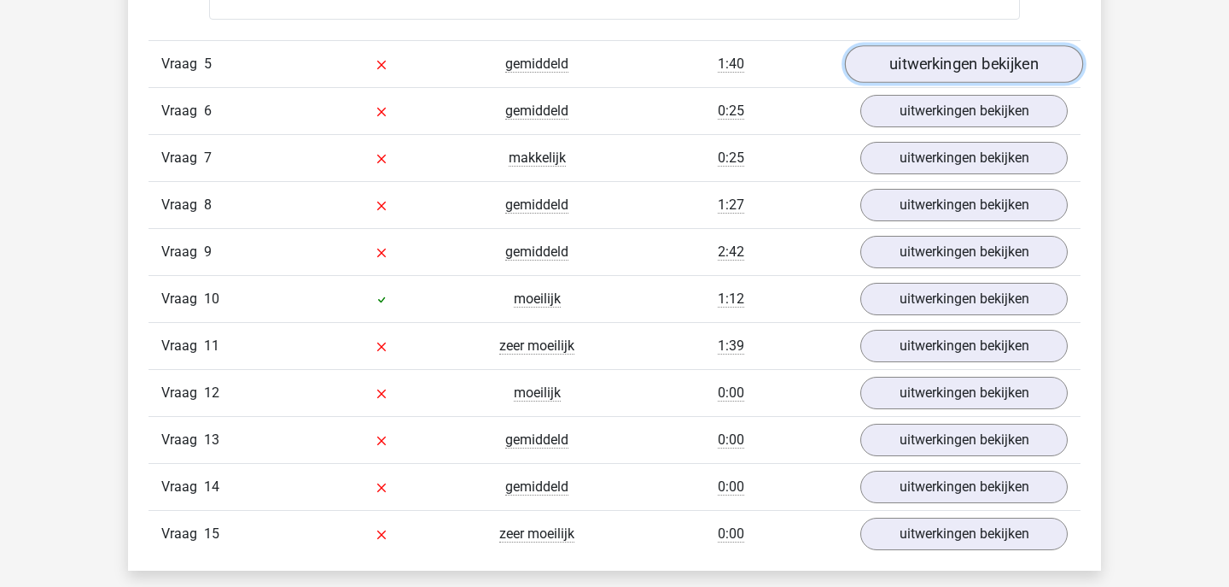
click at [939, 60] on link "uitwerkingen bekijken" at bounding box center [964, 64] width 238 height 38
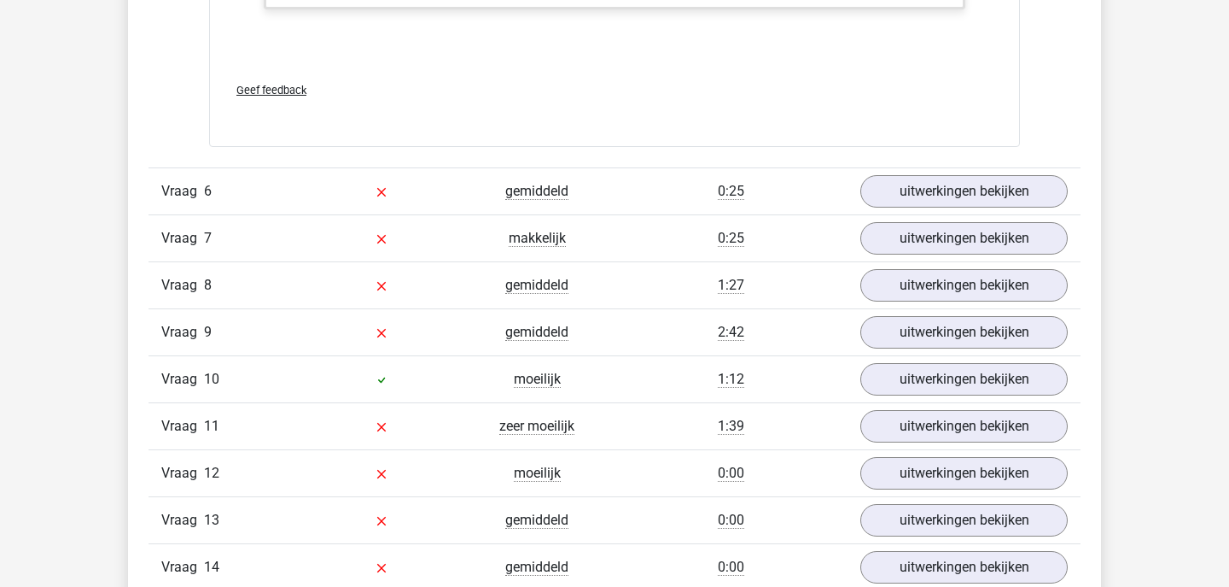
scroll to position [3774, 0]
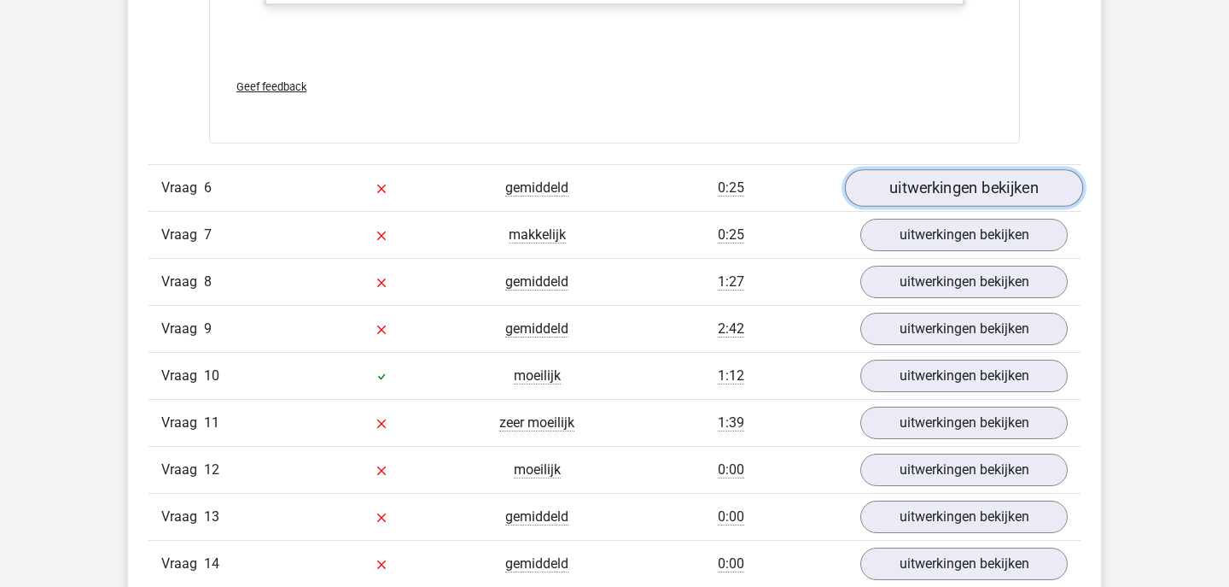
click at [919, 184] on link "uitwerkingen bekijken" at bounding box center [964, 188] width 238 height 38
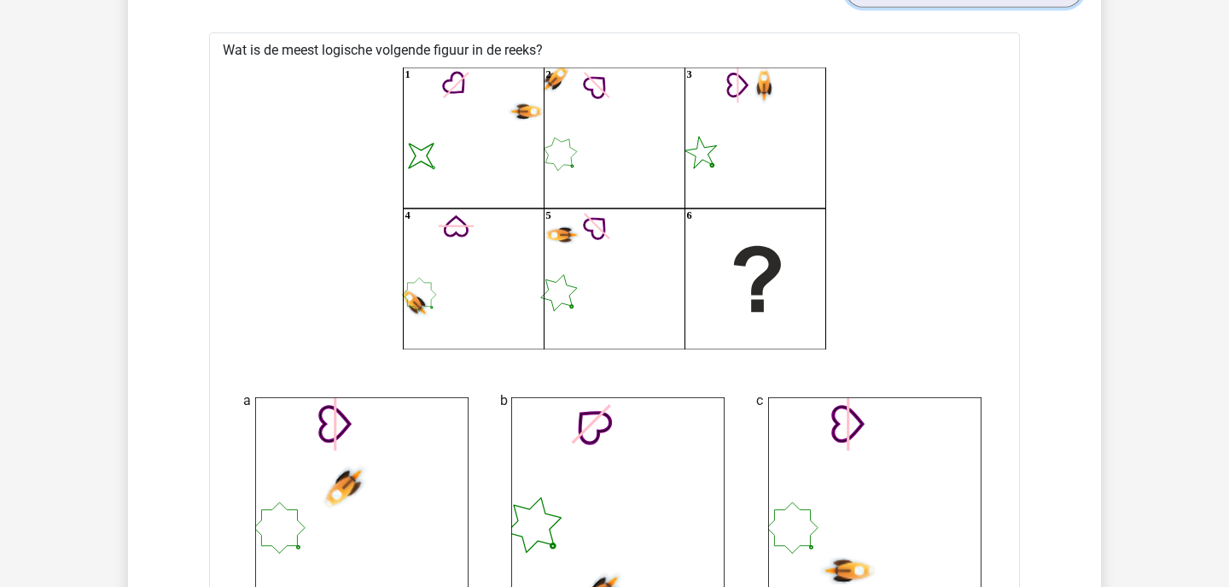
scroll to position [3968, 0]
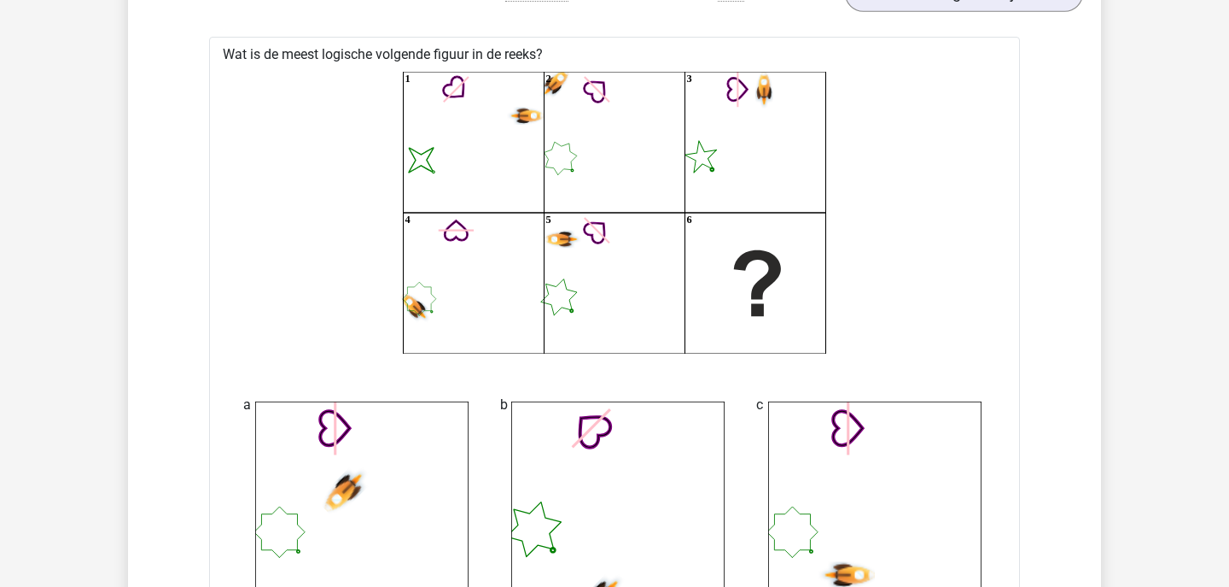
click at [919, 184] on icon "image/svg+xml 1 2 3 4 5 6" at bounding box center [614, 213] width 756 height 282
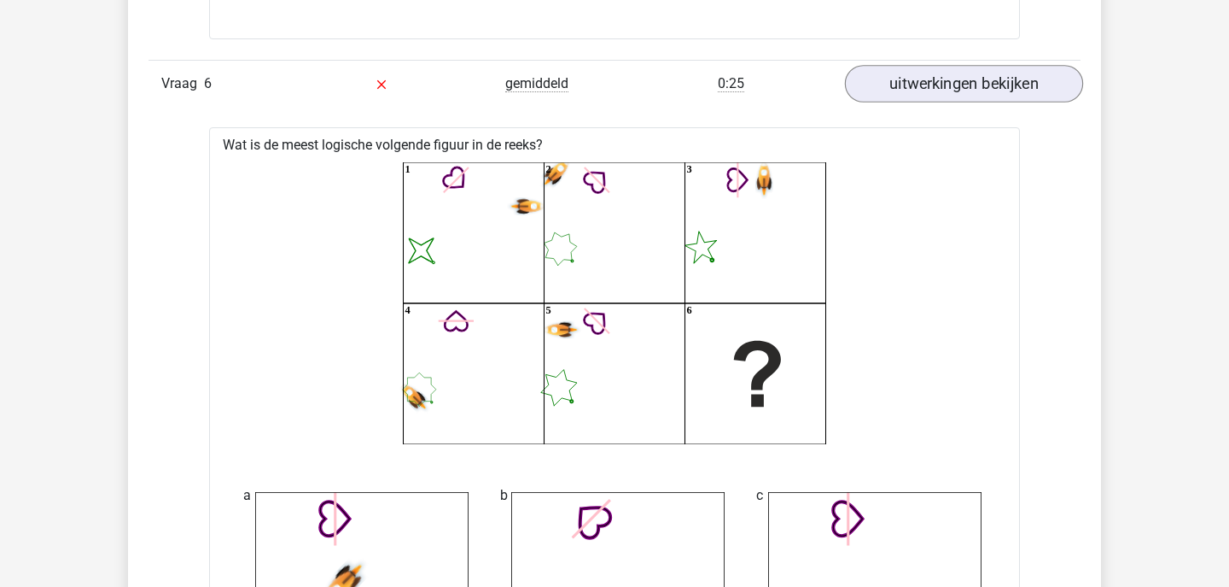
scroll to position [3868, 0]
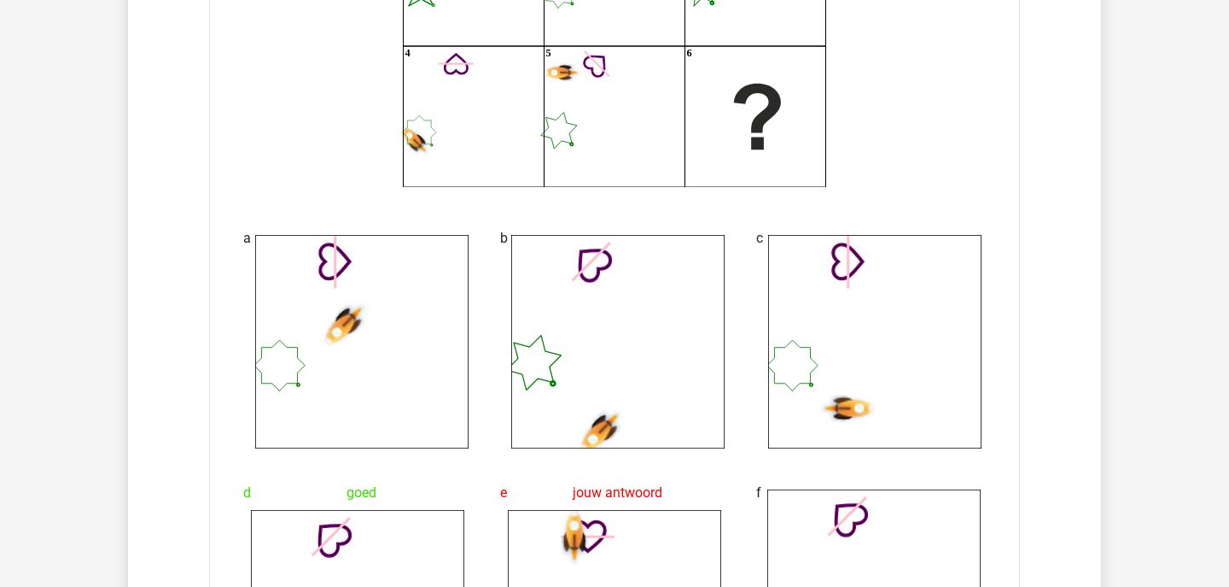
click at [919, 184] on icon "image/svg+xml 1 2 3 4 5 6" at bounding box center [614, 46] width 756 height 282
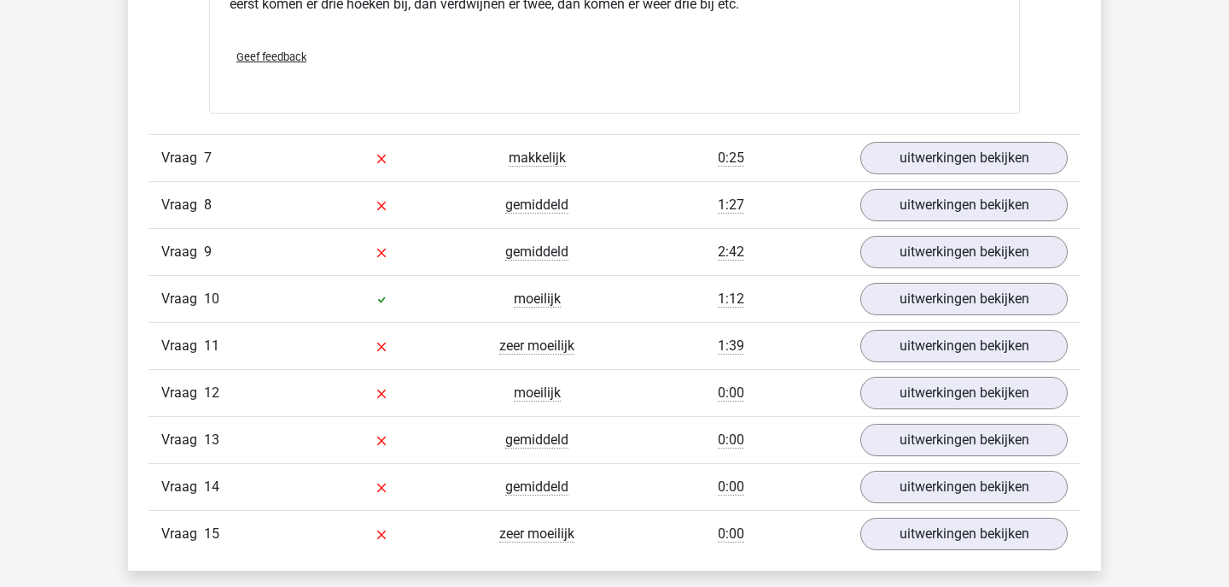
scroll to position [5200, 0]
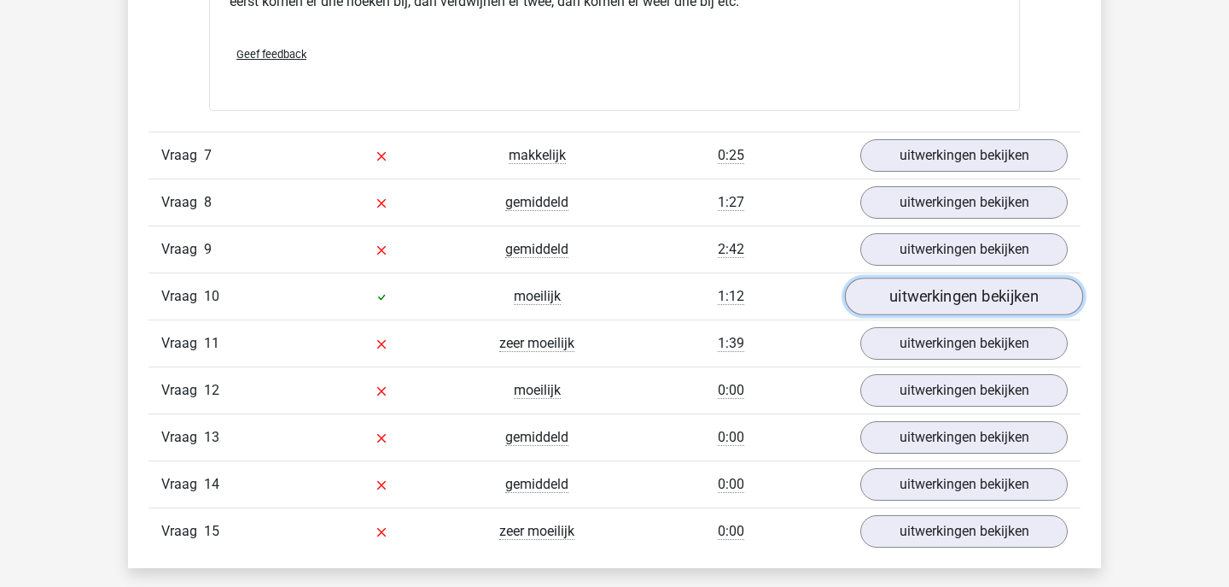
click at [871, 284] on link "uitwerkingen bekijken" at bounding box center [964, 296] width 238 height 38
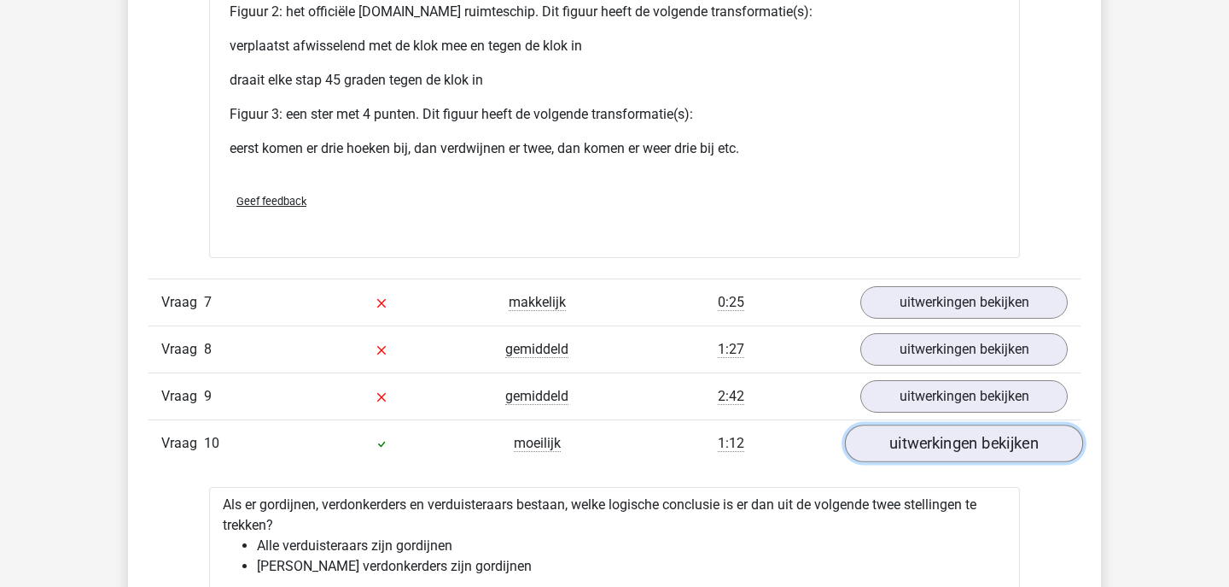
scroll to position [5060, 0]
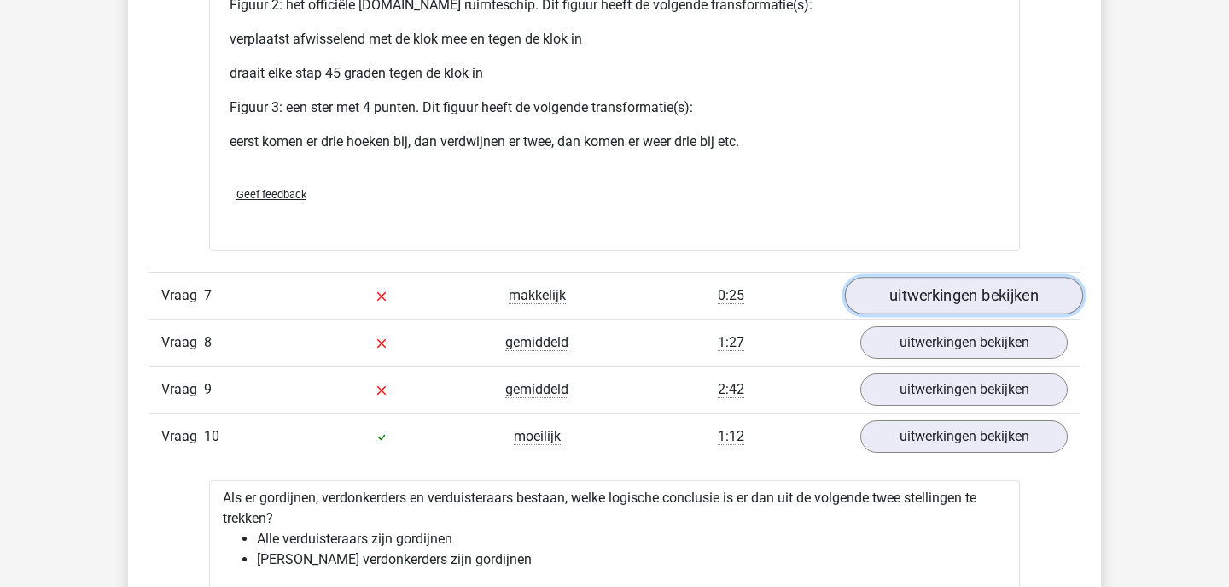
click at [881, 289] on link "uitwerkingen bekijken" at bounding box center [964, 296] width 238 height 38
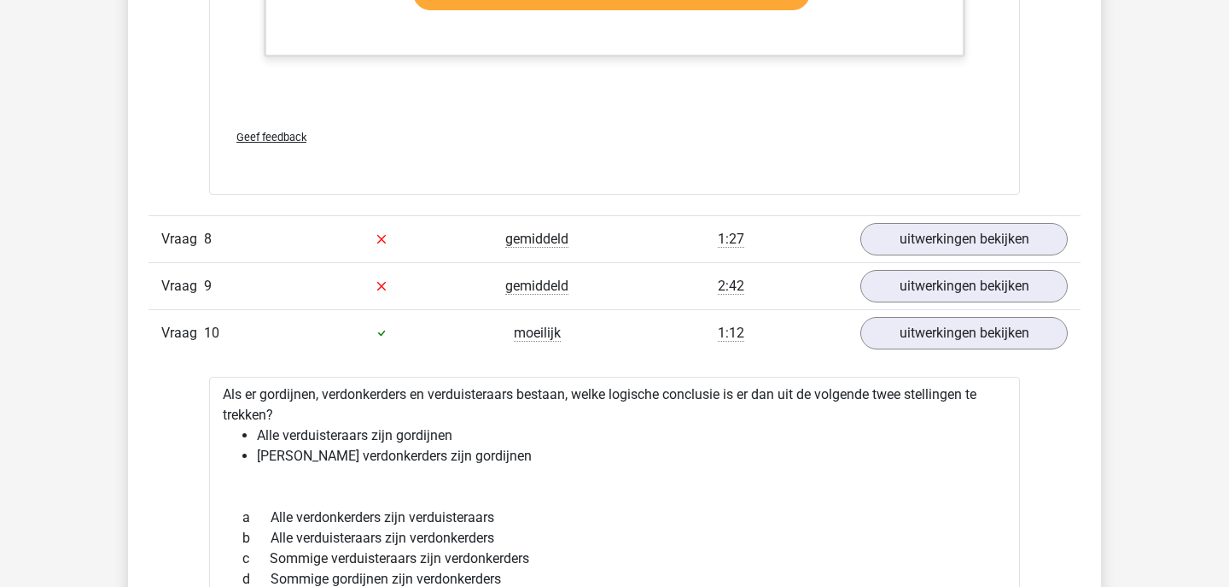
scroll to position [6020, 0]
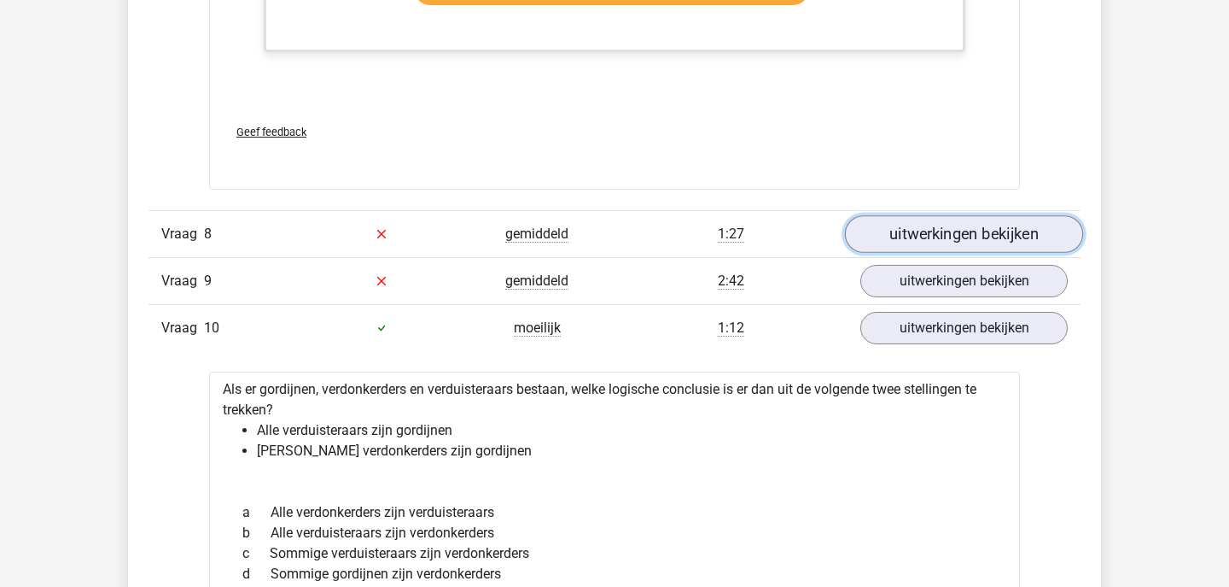
click at [959, 229] on link "uitwerkingen bekijken" at bounding box center [964, 234] width 238 height 38
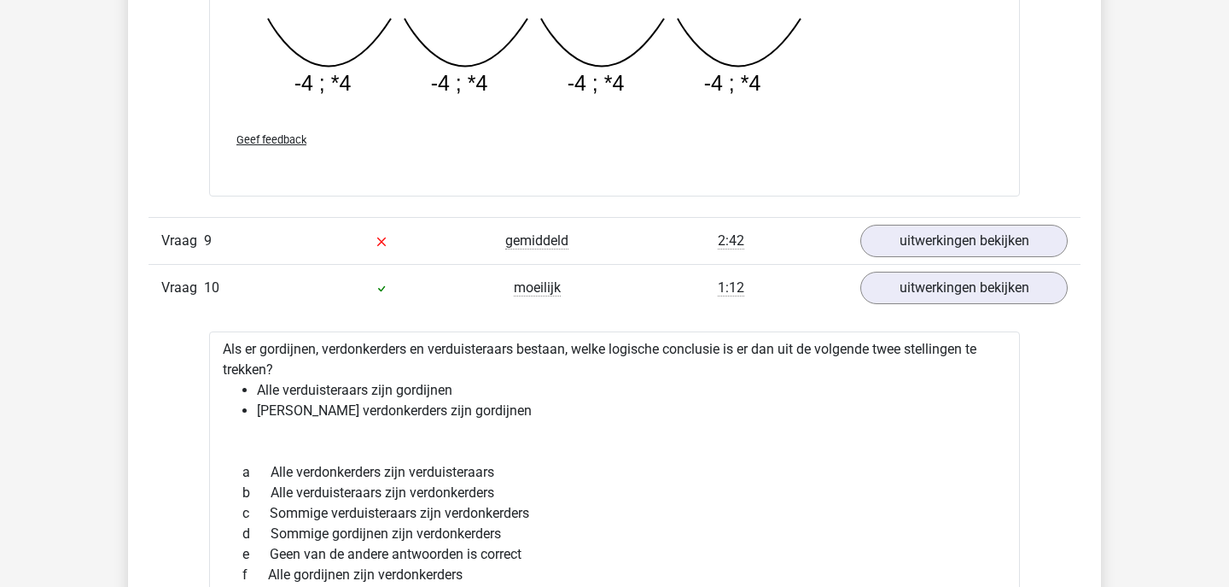
scroll to position [6816, 0]
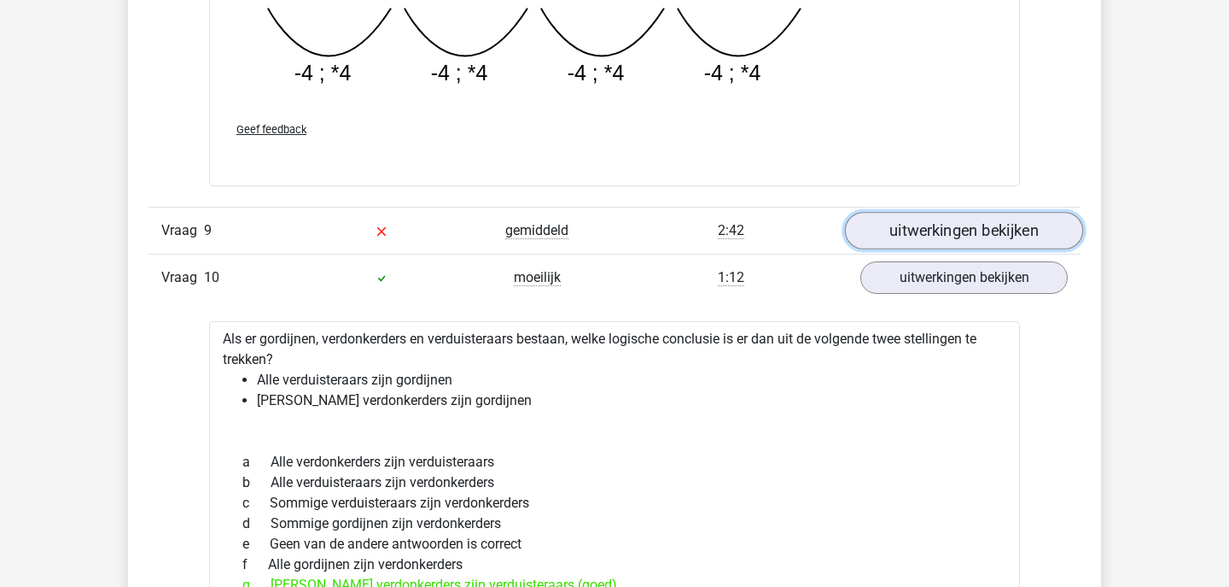
click at [953, 224] on link "uitwerkingen bekijken" at bounding box center [964, 231] width 238 height 38
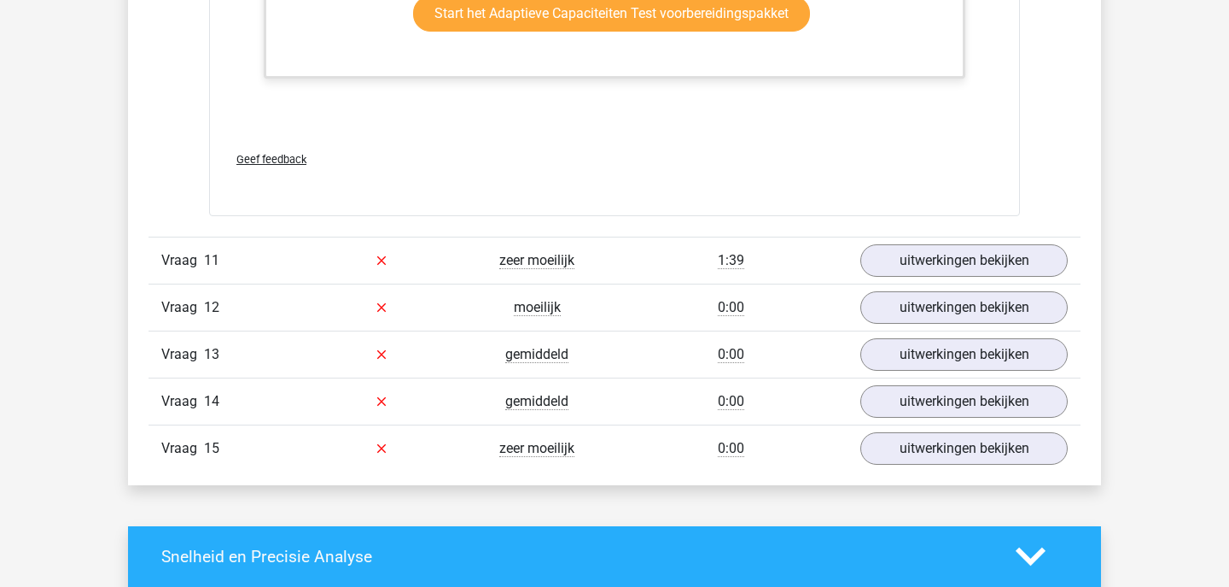
scroll to position [8969, 0]
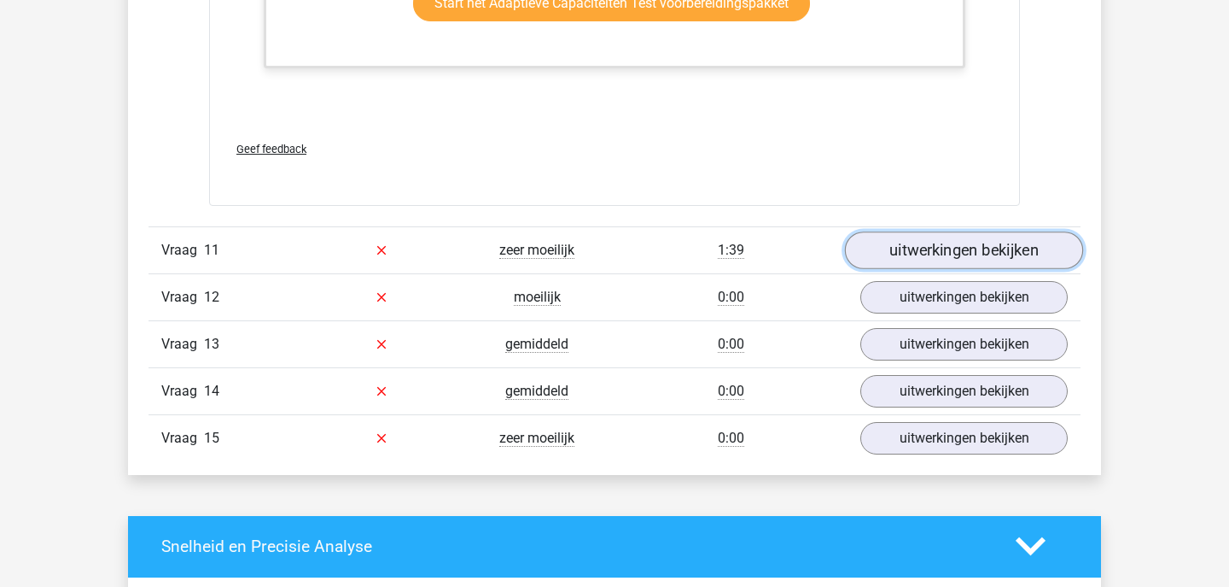
click at [943, 251] on link "uitwerkingen bekijken" at bounding box center [964, 250] width 238 height 38
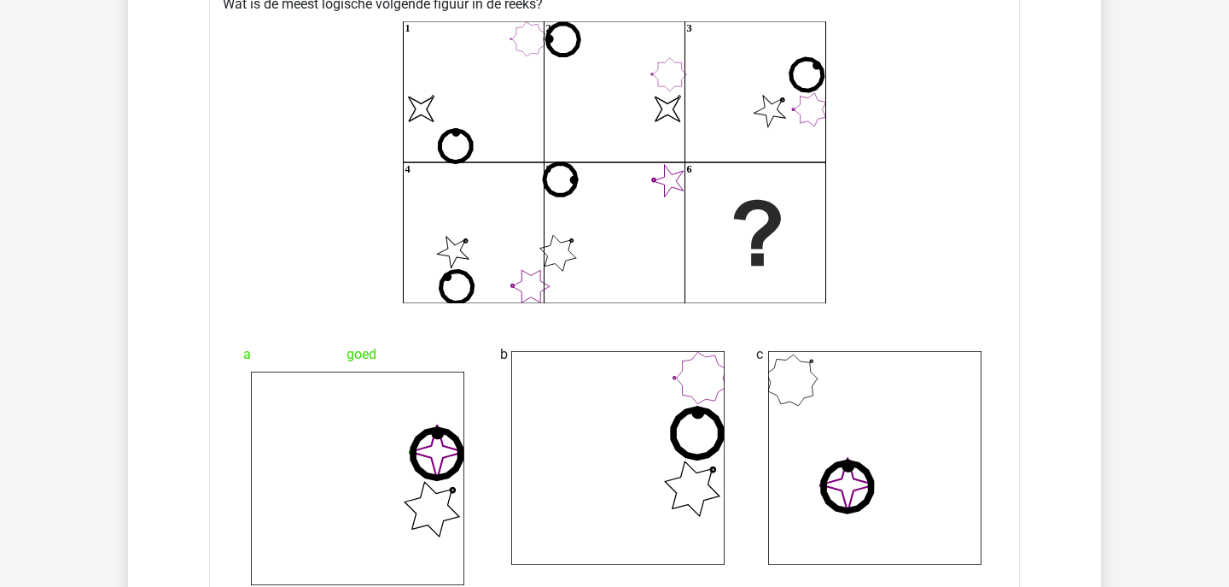
scroll to position [9287, 0]
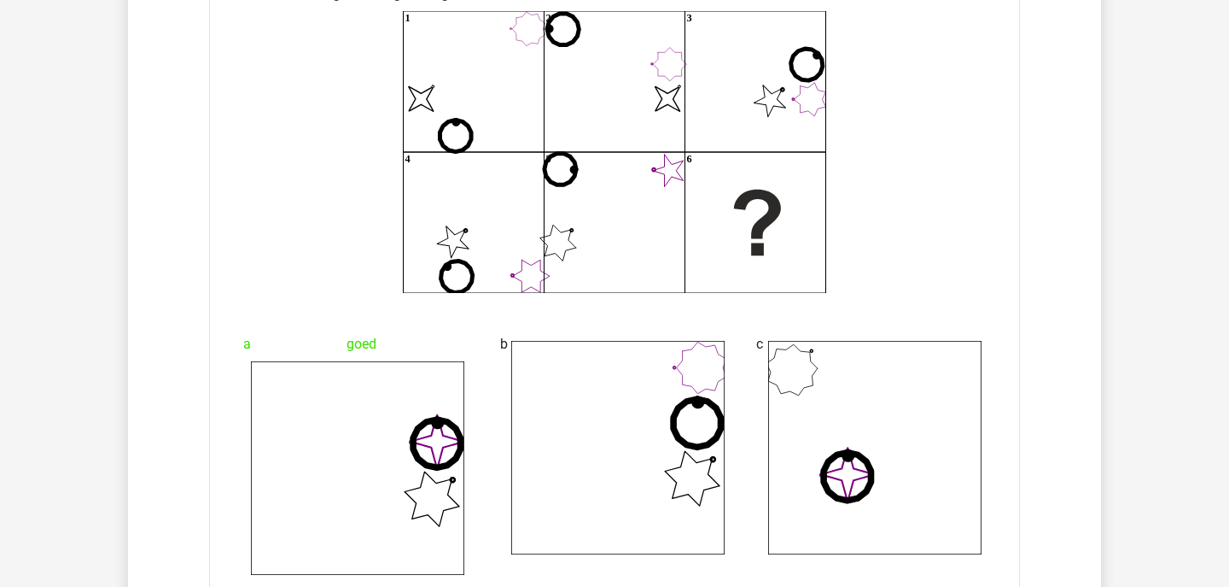
click at [943, 251] on icon "image/svg+xml 1 image/svg+xml 2 3 4 5 6" at bounding box center [614, 152] width 756 height 282
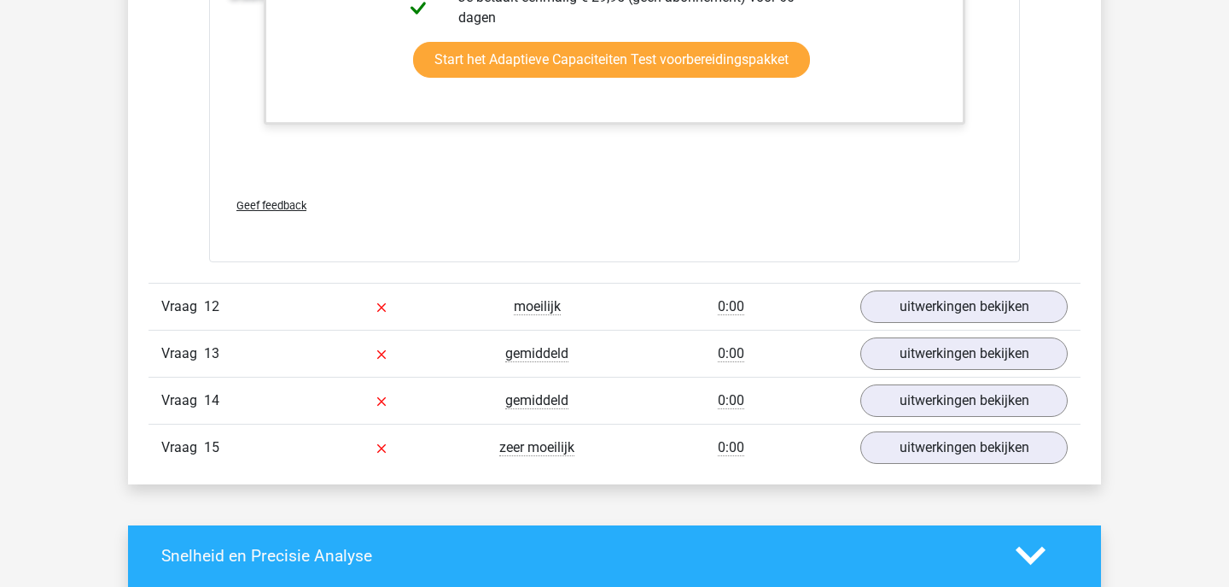
scroll to position [10506, 0]
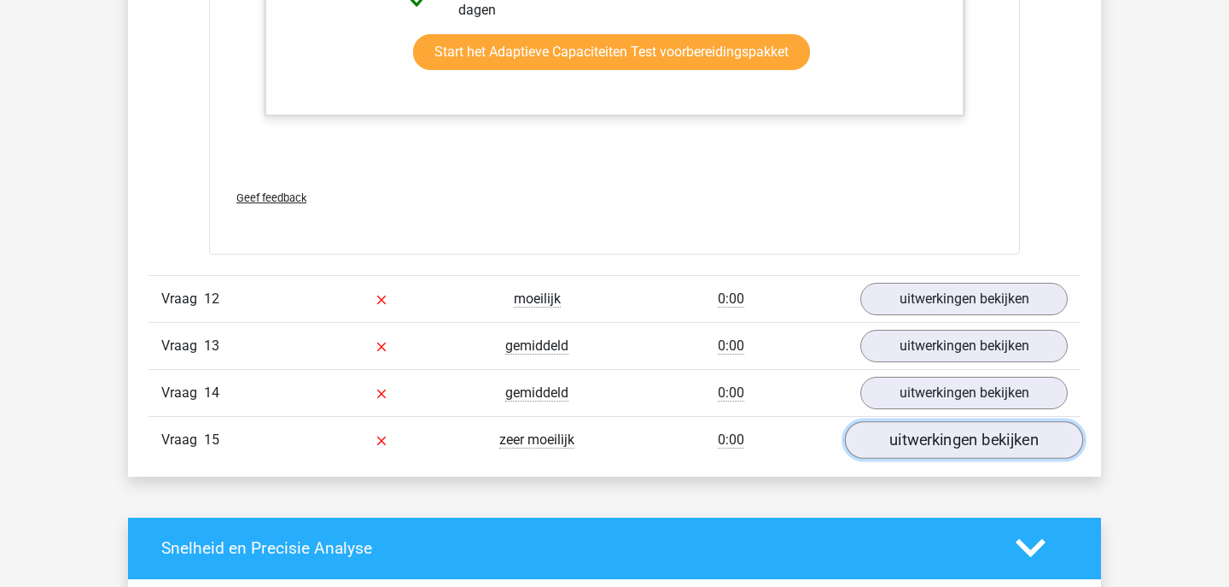
click at [929, 432] on link "uitwerkingen bekijken" at bounding box center [964, 440] width 238 height 38
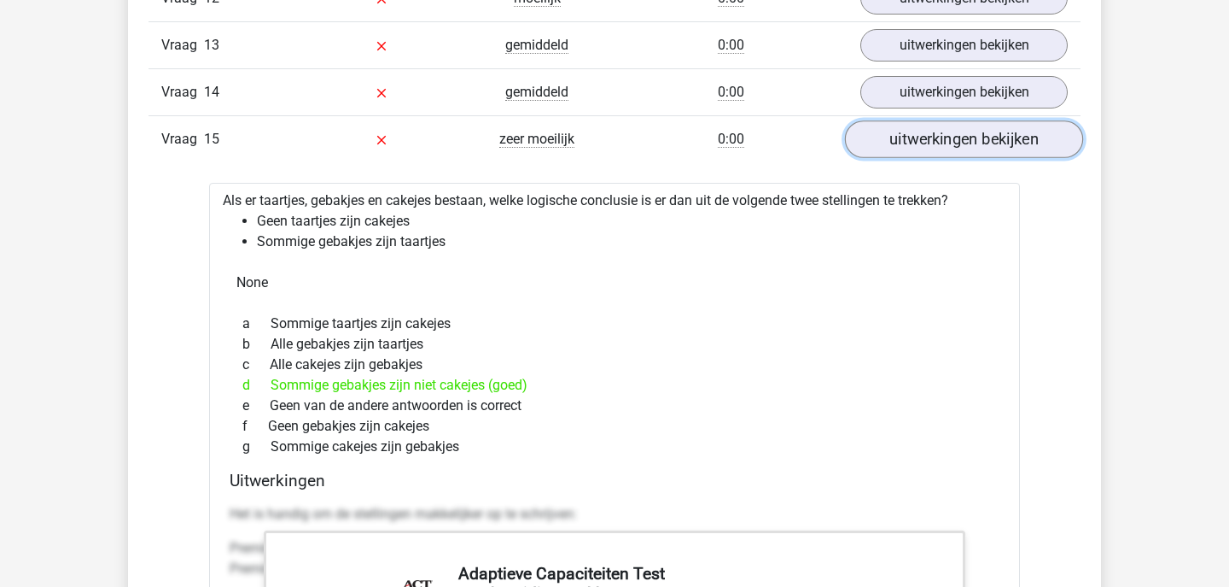
scroll to position [10837, 0]
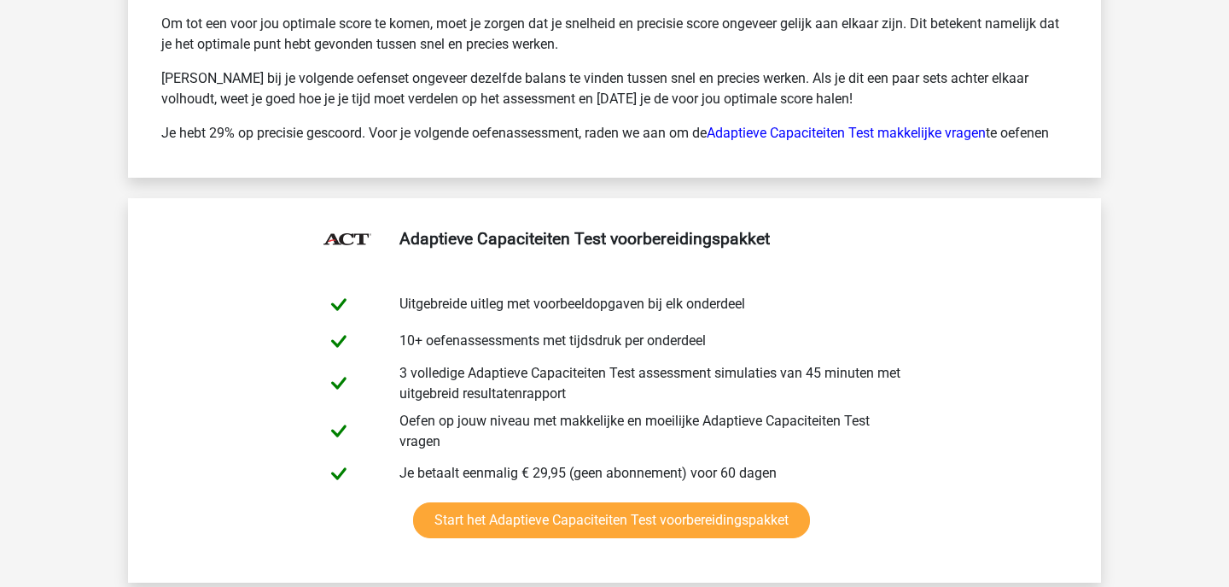
scroll to position [12707, 0]
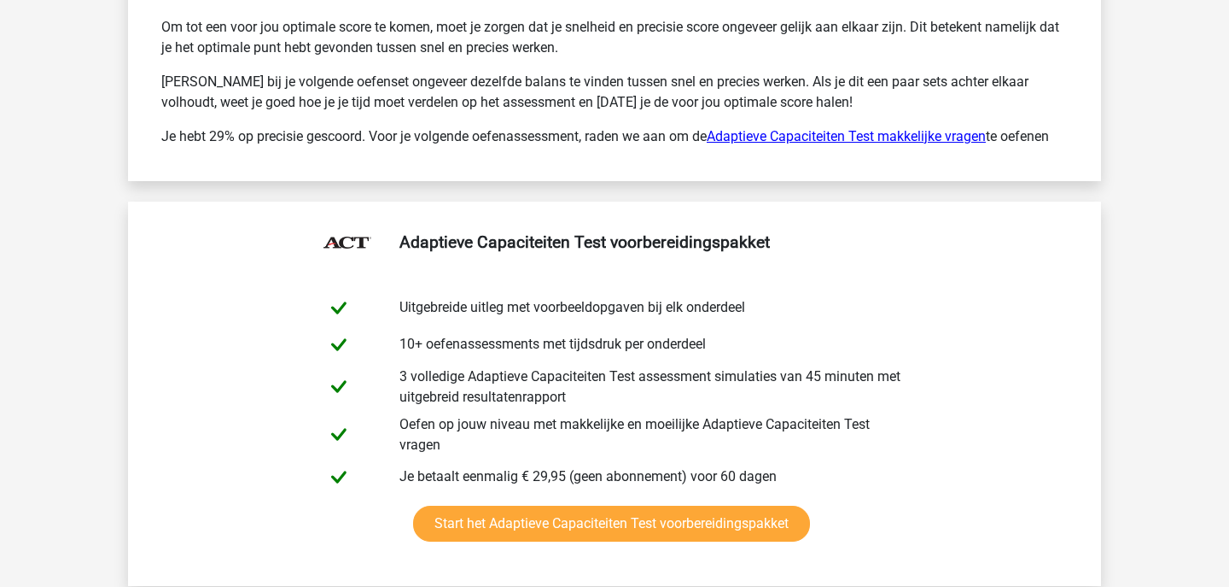
click at [878, 137] on link "Adaptieve Capaciteiten Test makkelijke vragen" at bounding box center [846, 136] width 279 height 16
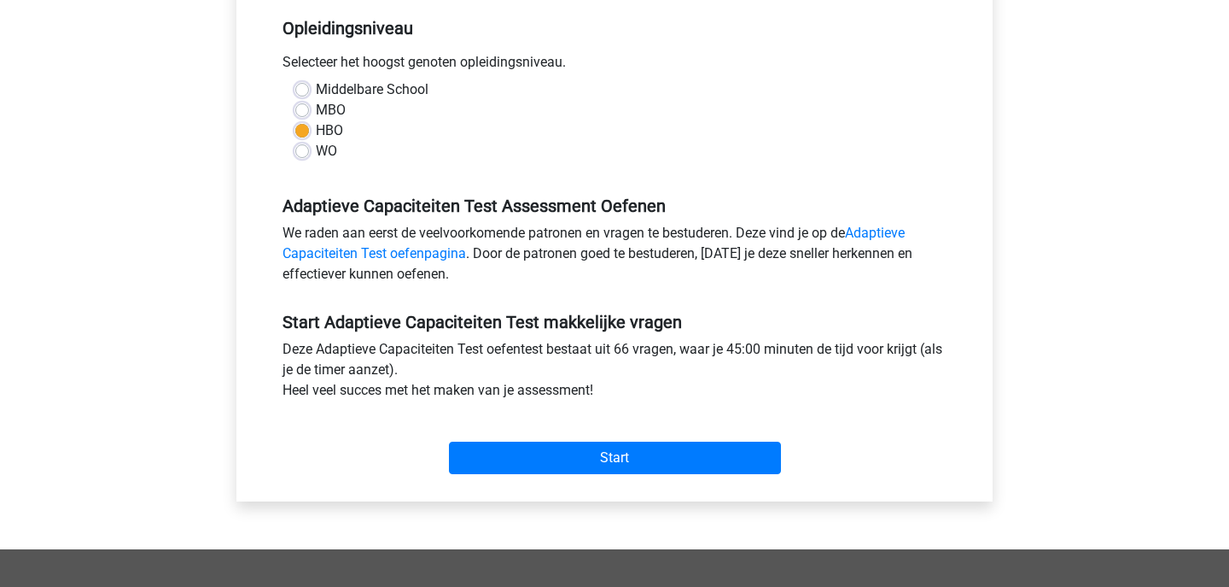
scroll to position [386, 0]
